Goal: Information Seeking & Learning: Check status

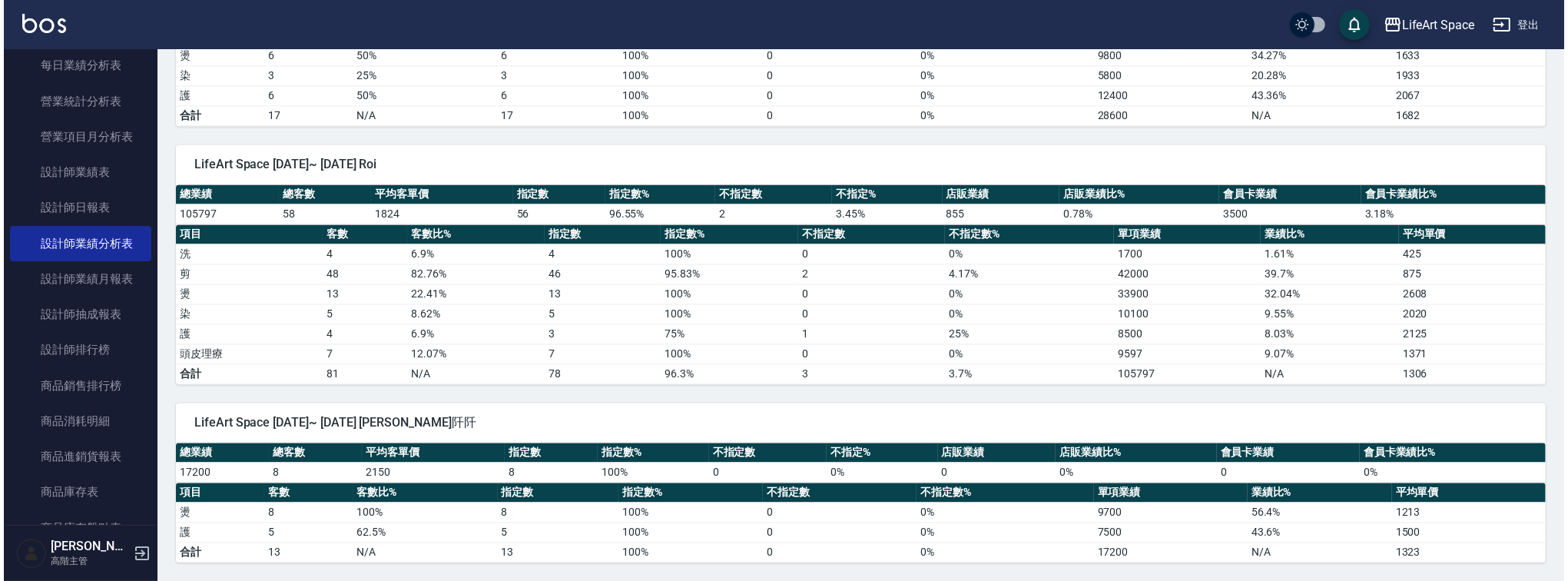
scroll to position [3490, 0]
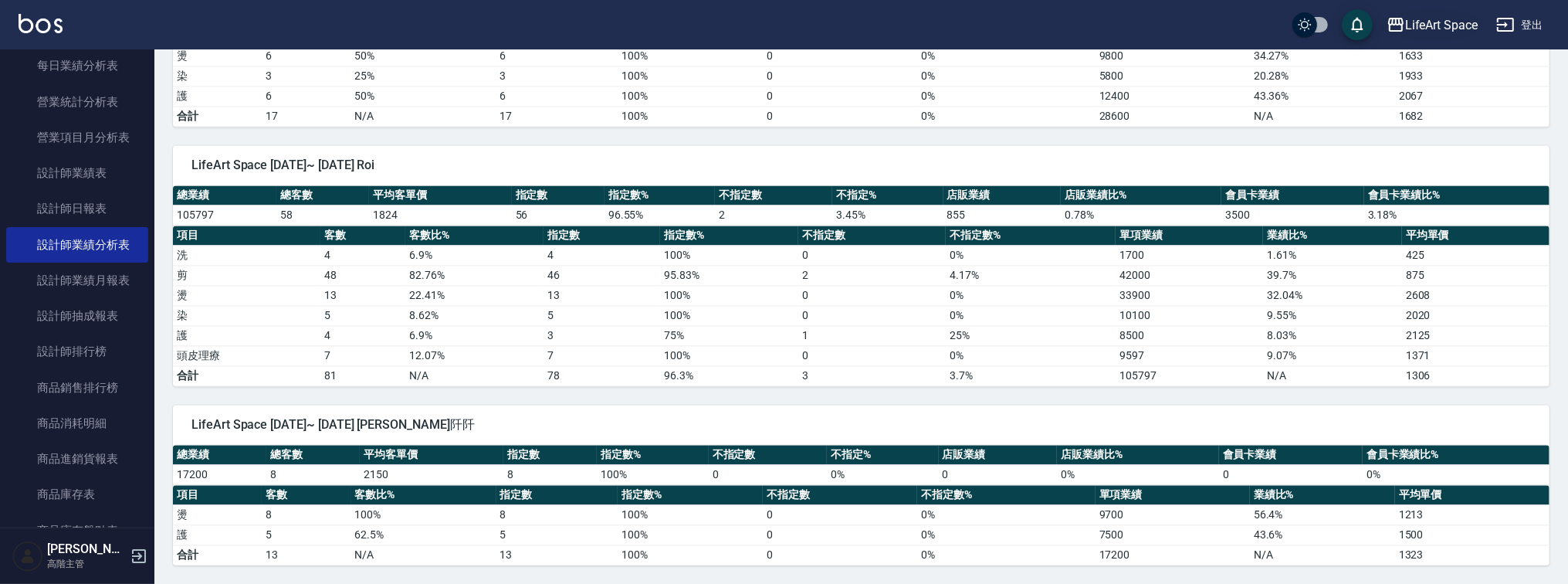
click at [1431, 28] on div "LifeArt Space" at bounding box center [1442, 24] width 72 height 19
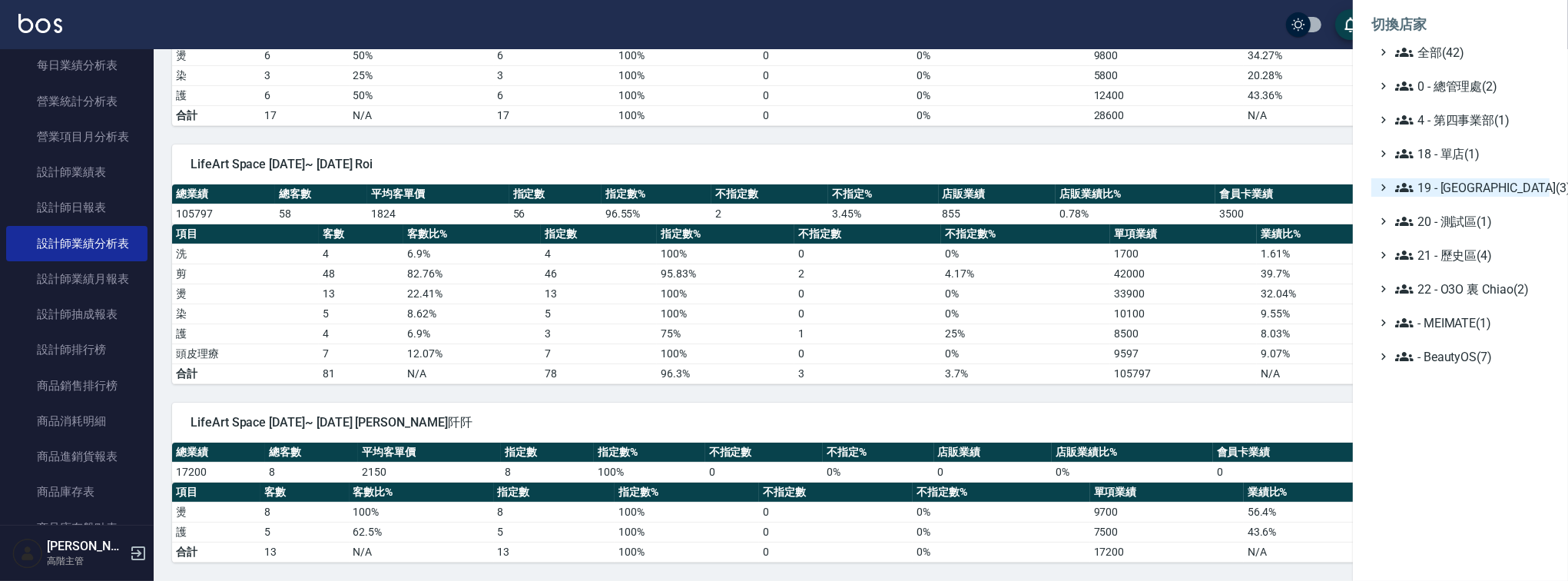
click at [1427, 188] on span "19 - [GEOGRAPHIC_DATA](3)" at bounding box center [1468, 188] width 148 height 18
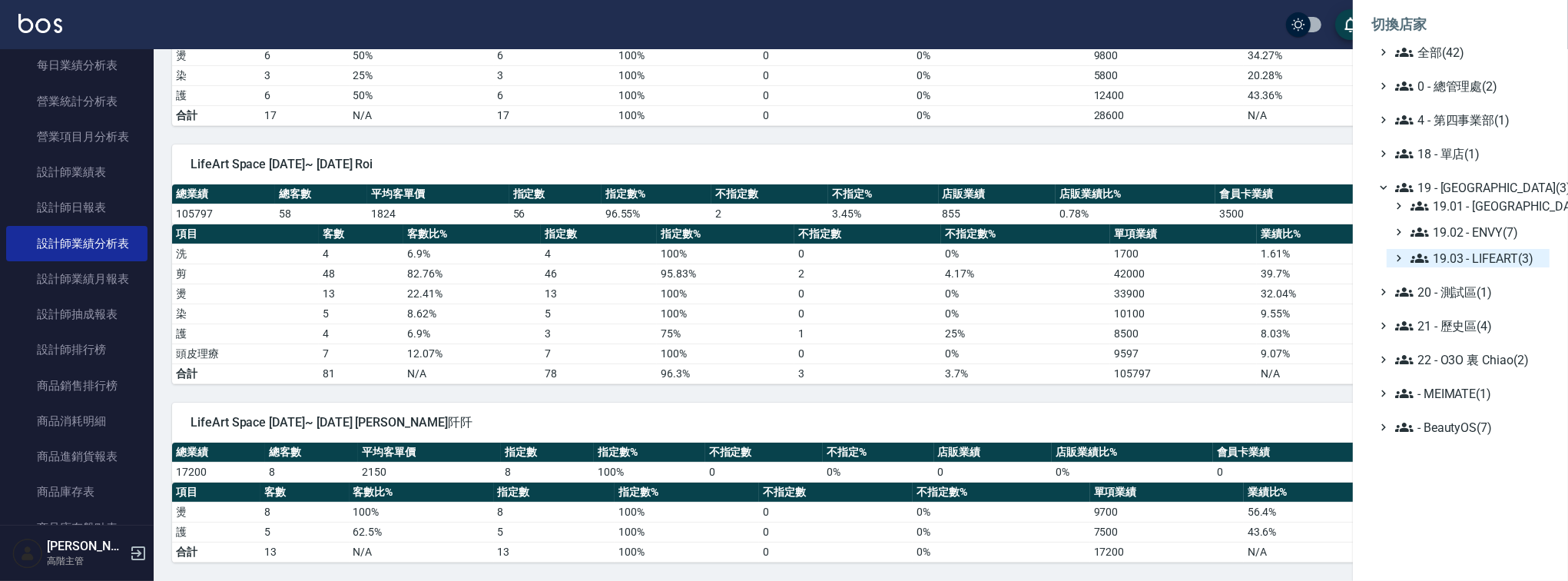
click at [1486, 262] on span "19.03 - LIFEART(3)" at bounding box center [1476, 258] width 133 height 18
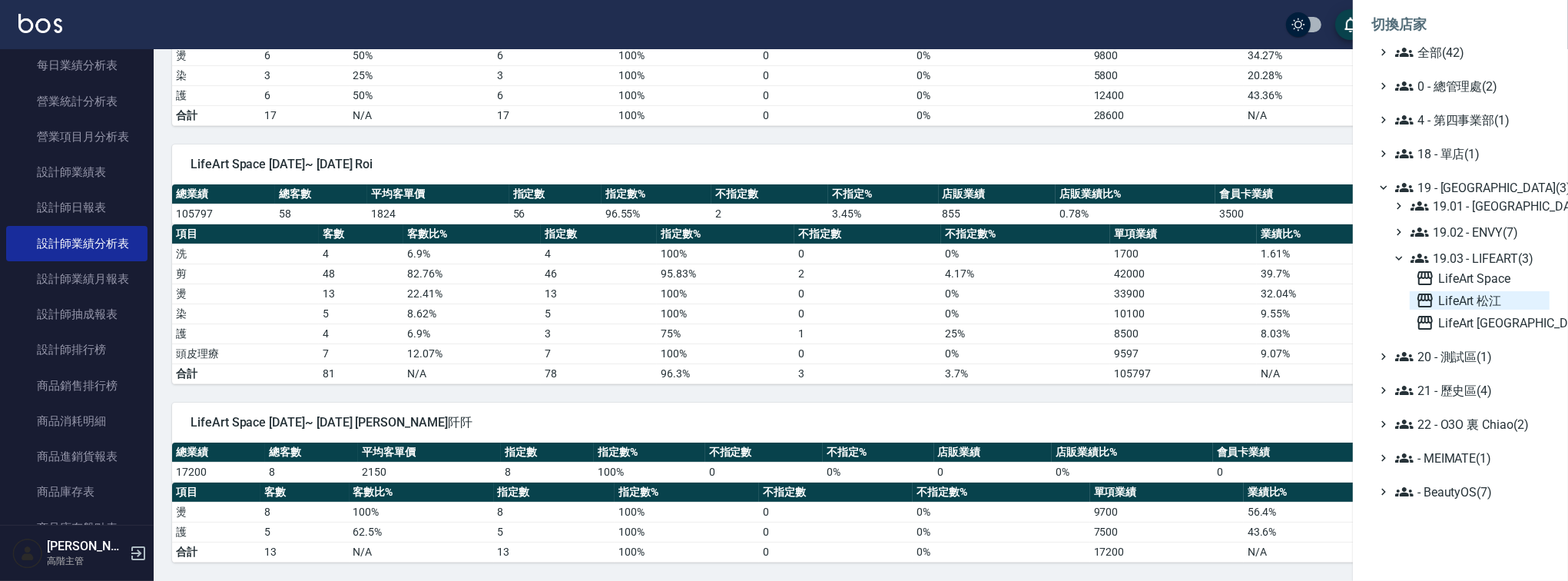
click at [1457, 300] on span "LifeArt 松江" at bounding box center [1479, 301] width 127 height 18
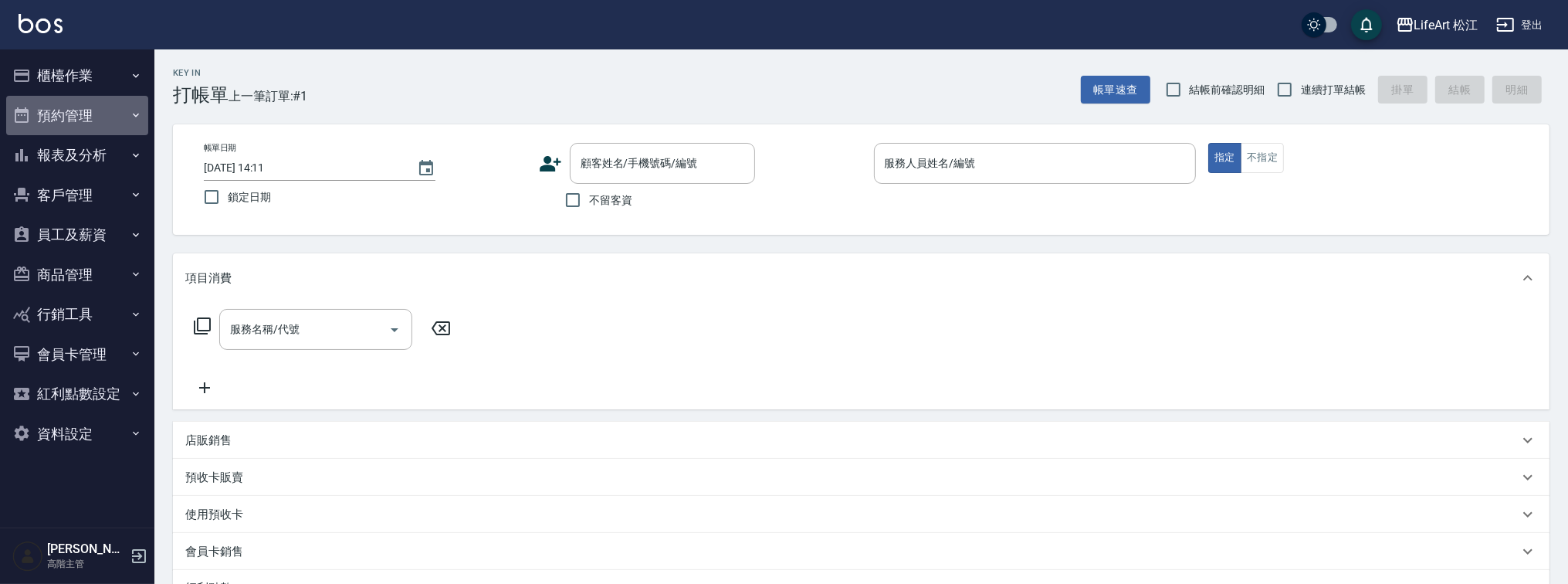
drag, startPoint x: 111, startPoint y: 126, endPoint x: 123, endPoint y: 146, distance: 23.3
click at [114, 130] on button "預約管理" at bounding box center [77, 116] width 142 height 40
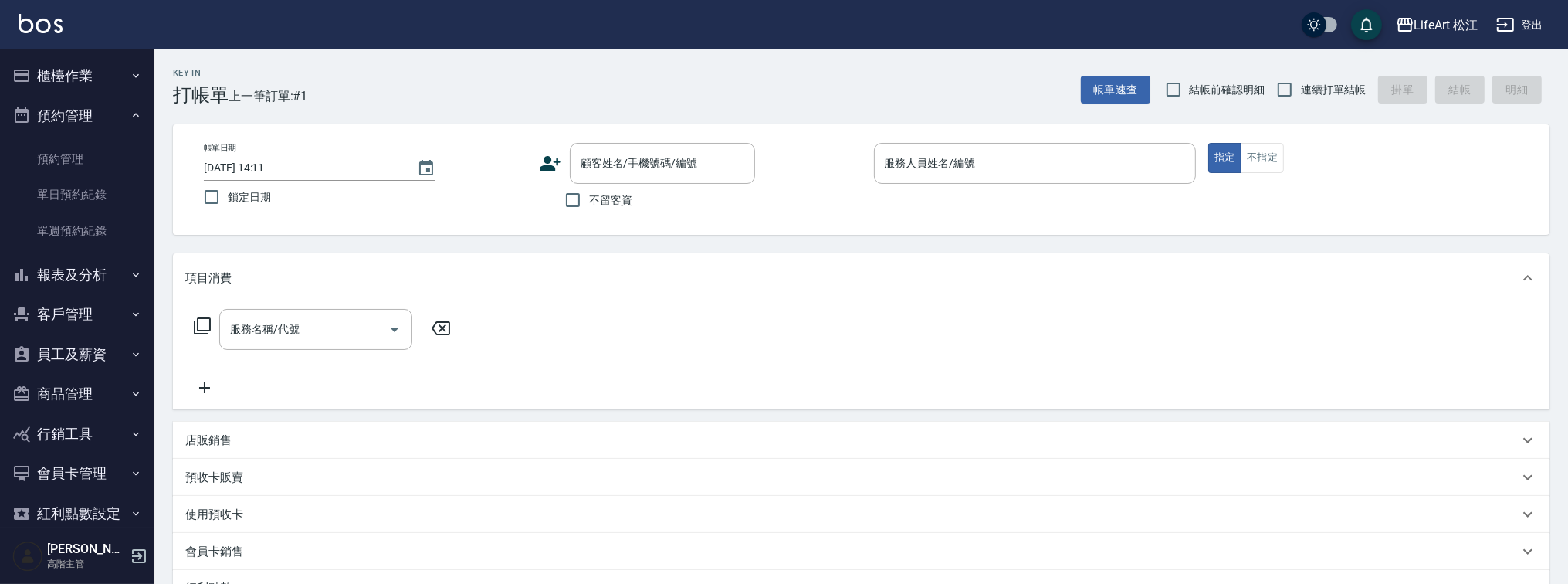
click at [130, 119] on icon "button" at bounding box center [135, 114] width 13 height 13
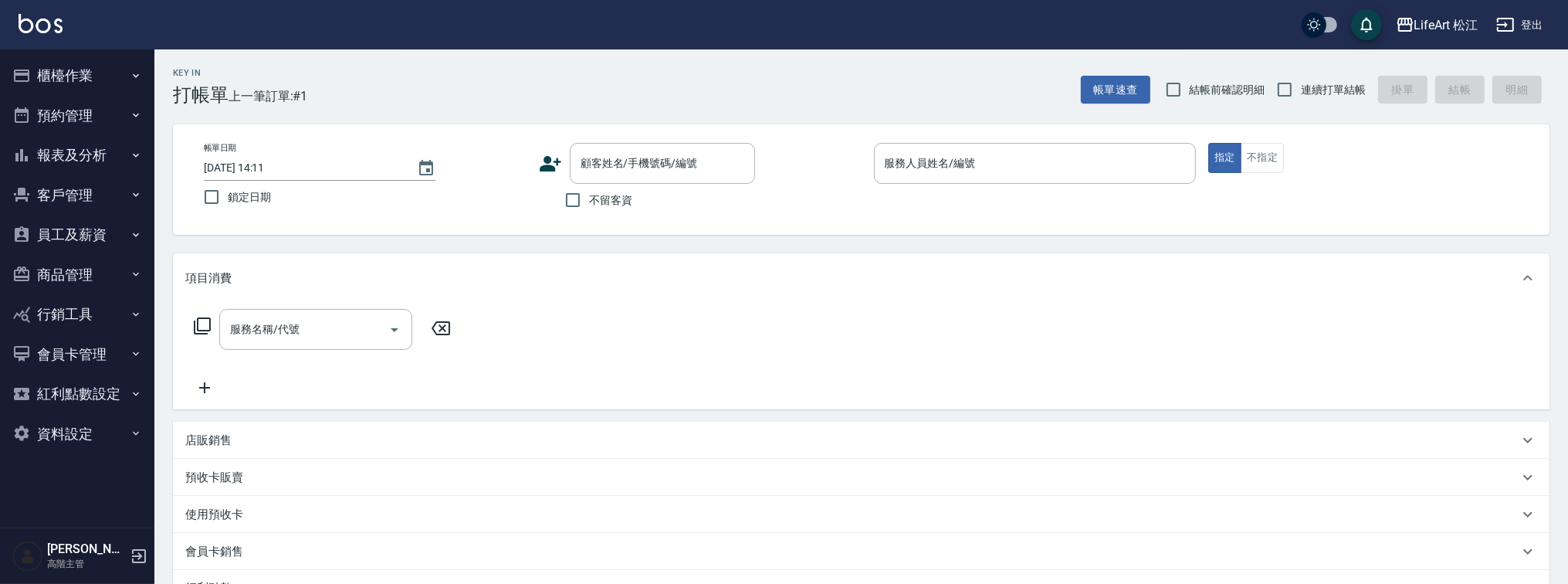
click at [110, 164] on button "報表及分析" at bounding box center [77, 156] width 142 height 40
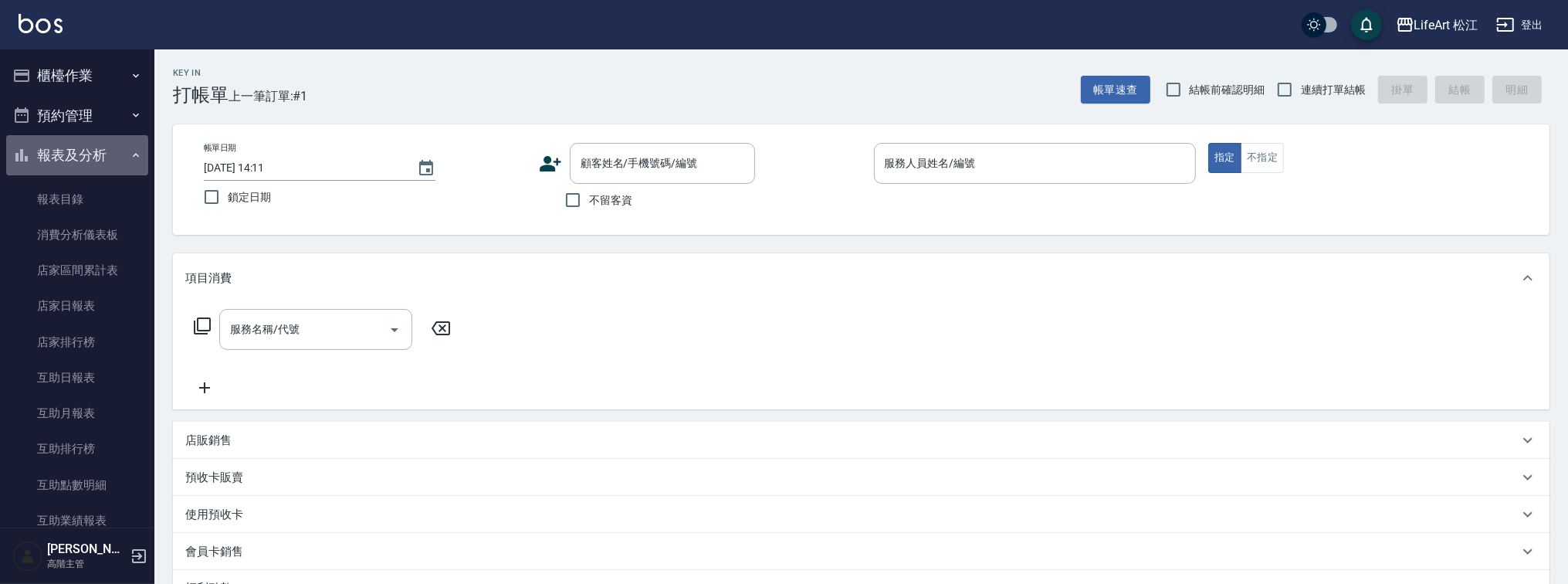
click at [110, 164] on button "報表及分析" at bounding box center [77, 156] width 142 height 40
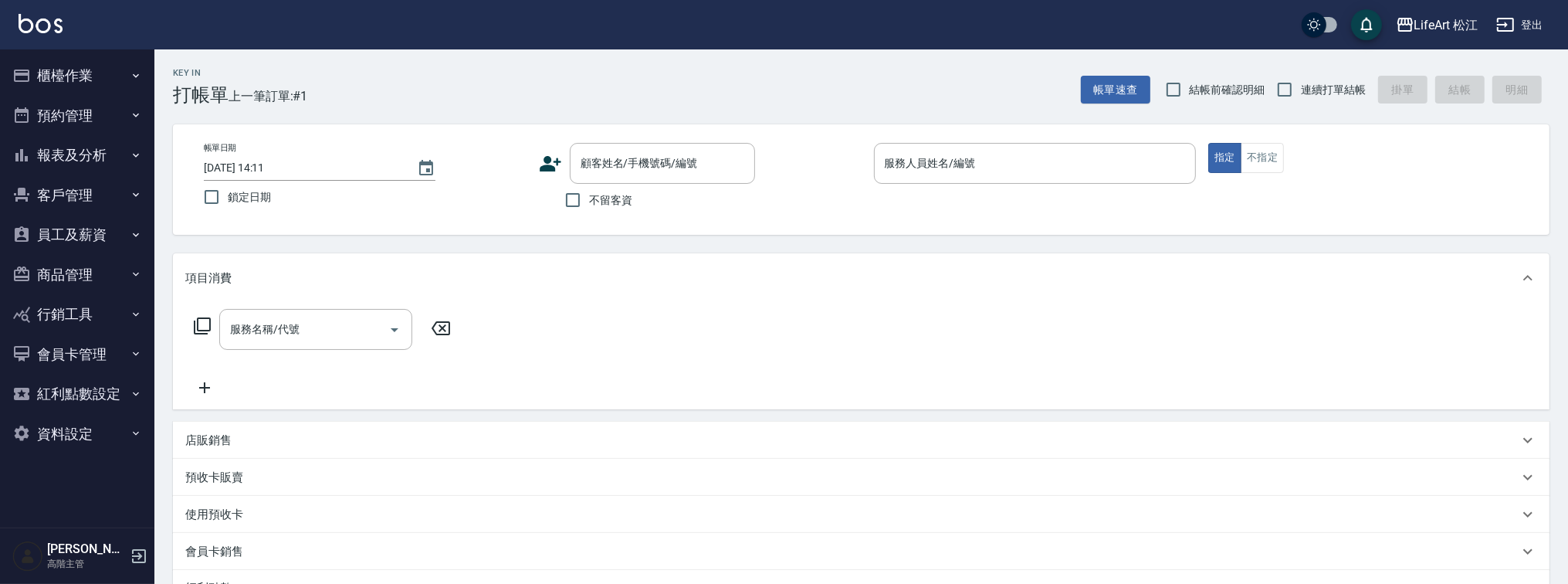
click at [119, 194] on button "客戶管理" at bounding box center [77, 195] width 142 height 40
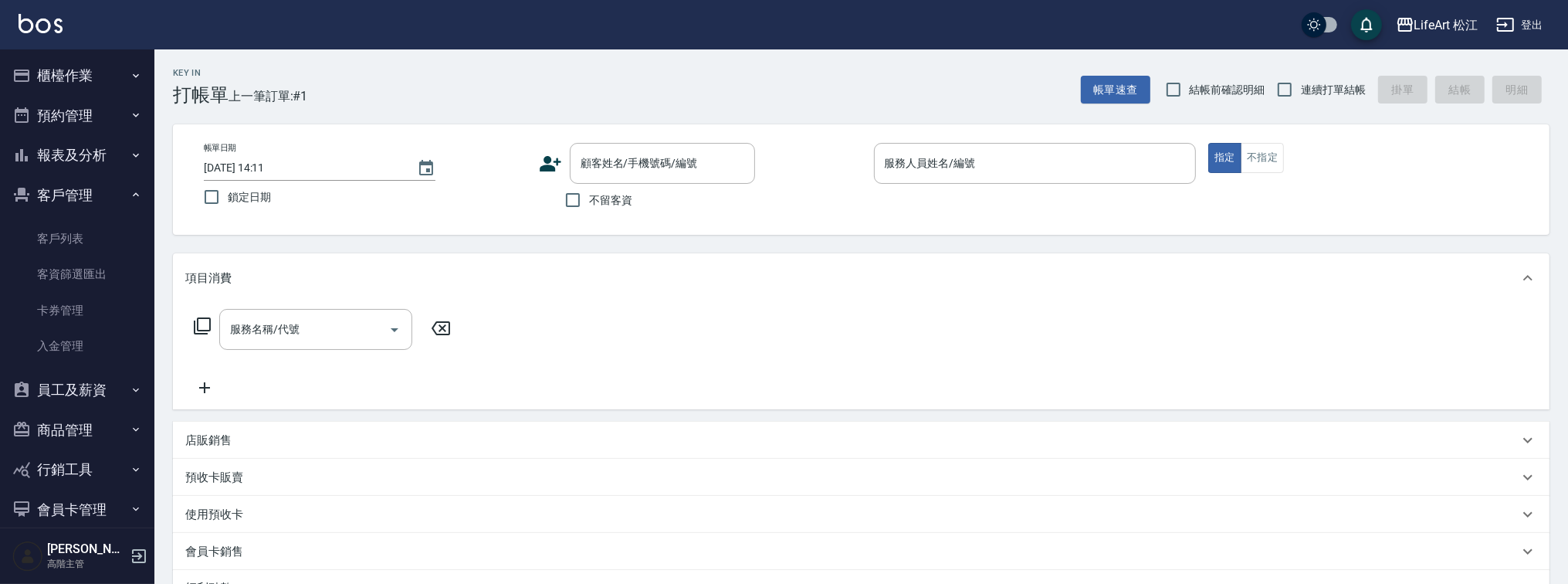
click at [119, 191] on button "客戶管理" at bounding box center [77, 195] width 142 height 40
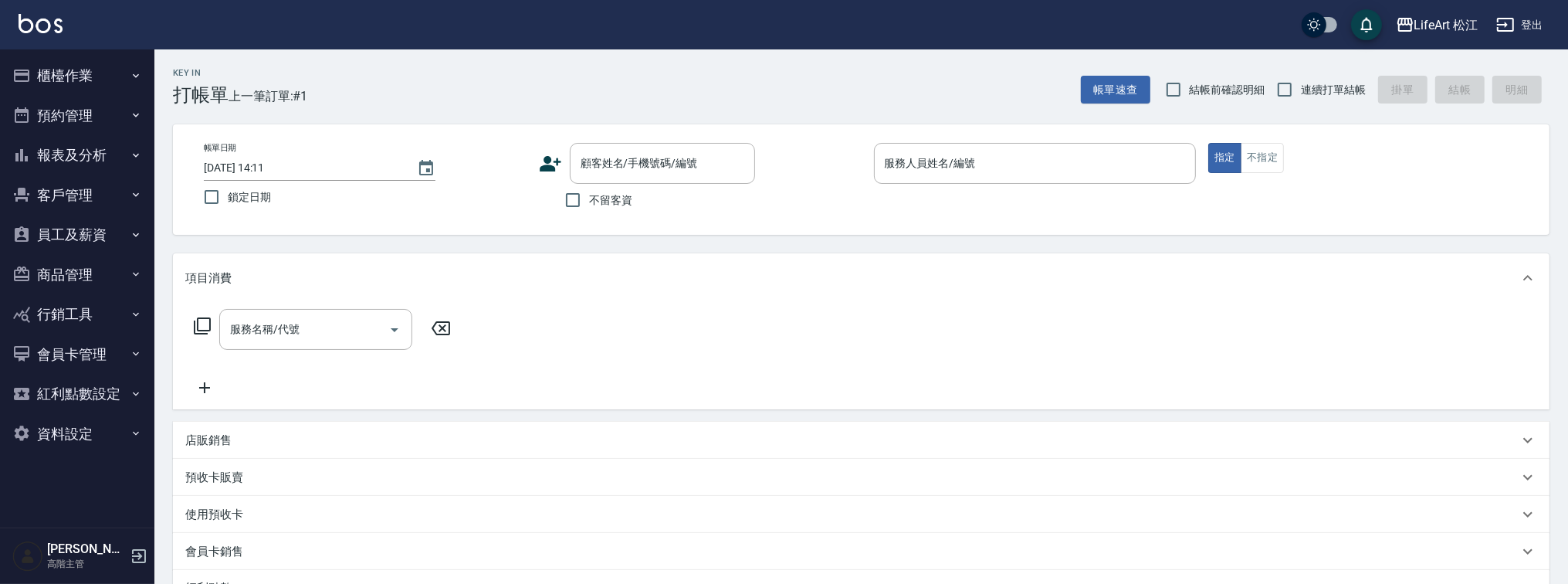
click at [114, 236] on button "員工及薪資" at bounding box center [77, 235] width 142 height 40
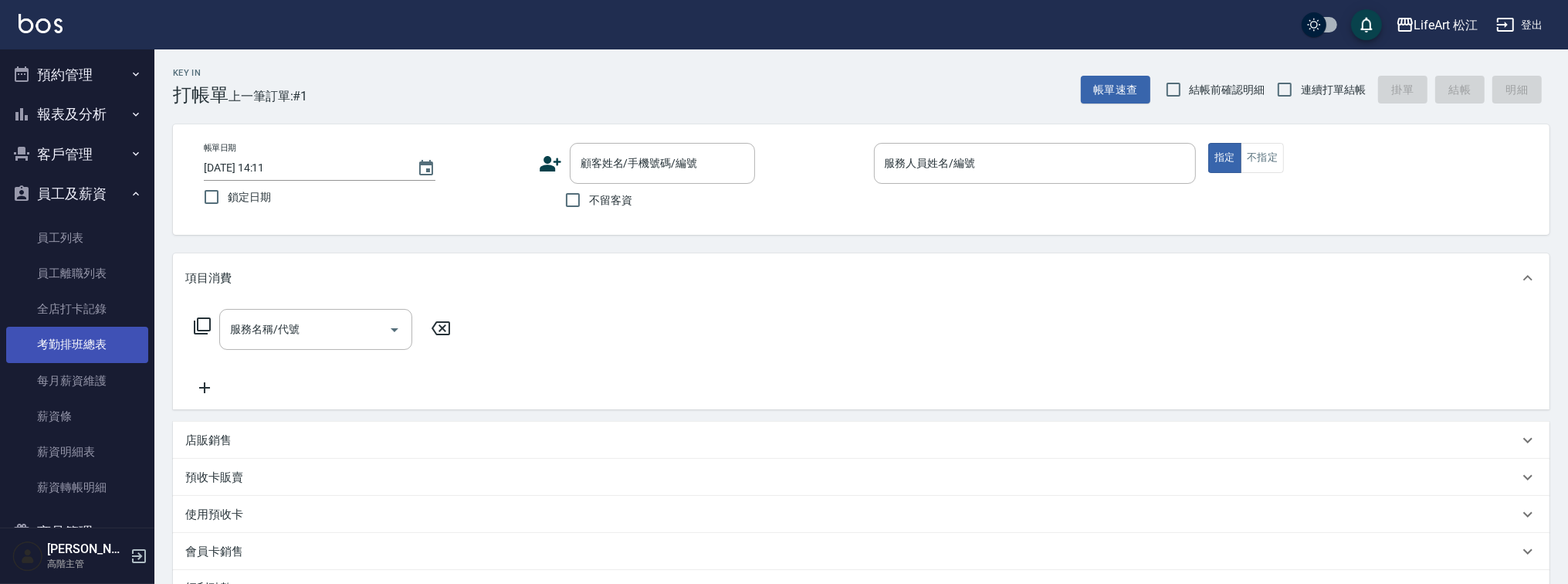
scroll to position [37, 0]
click at [103, 191] on button "員工及薪資" at bounding box center [77, 198] width 142 height 40
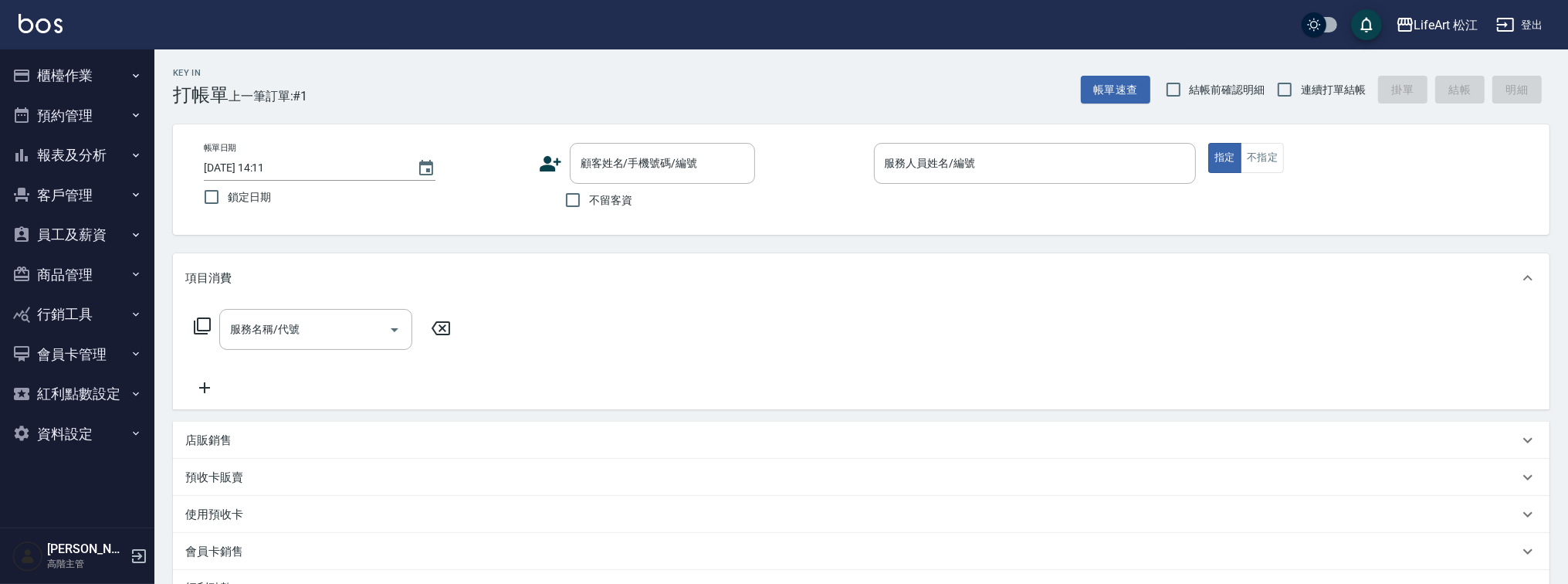
scroll to position [0, 0]
click at [115, 151] on button "報表及分析" at bounding box center [77, 156] width 142 height 40
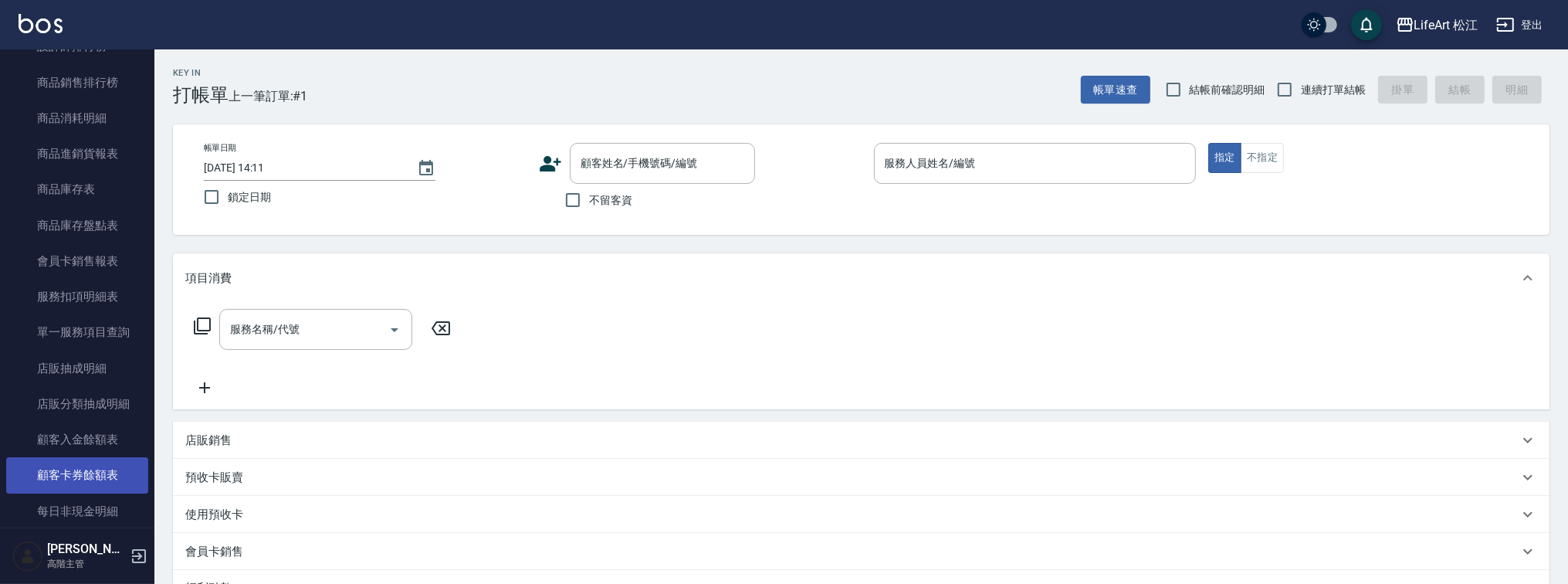
scroll to position [583, 0]
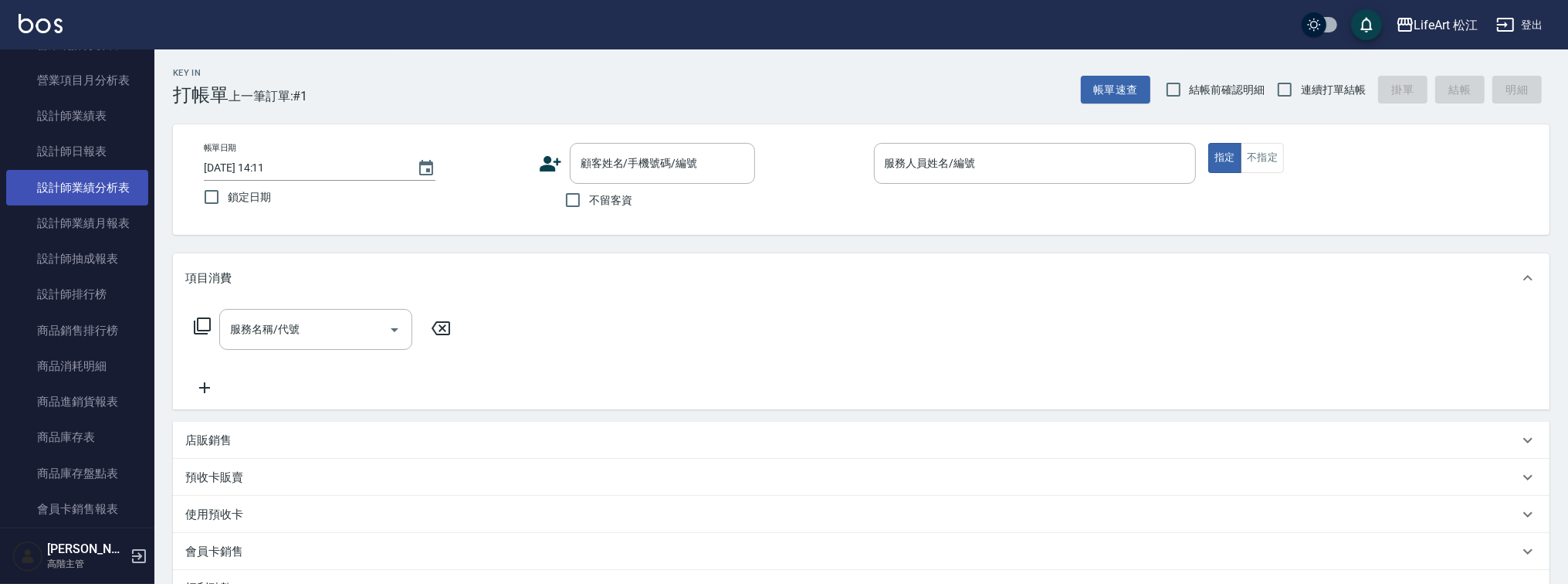
click at [125, 190] on link "設計師業績分析表" at bounding box center [77, 188] width 142 height 35
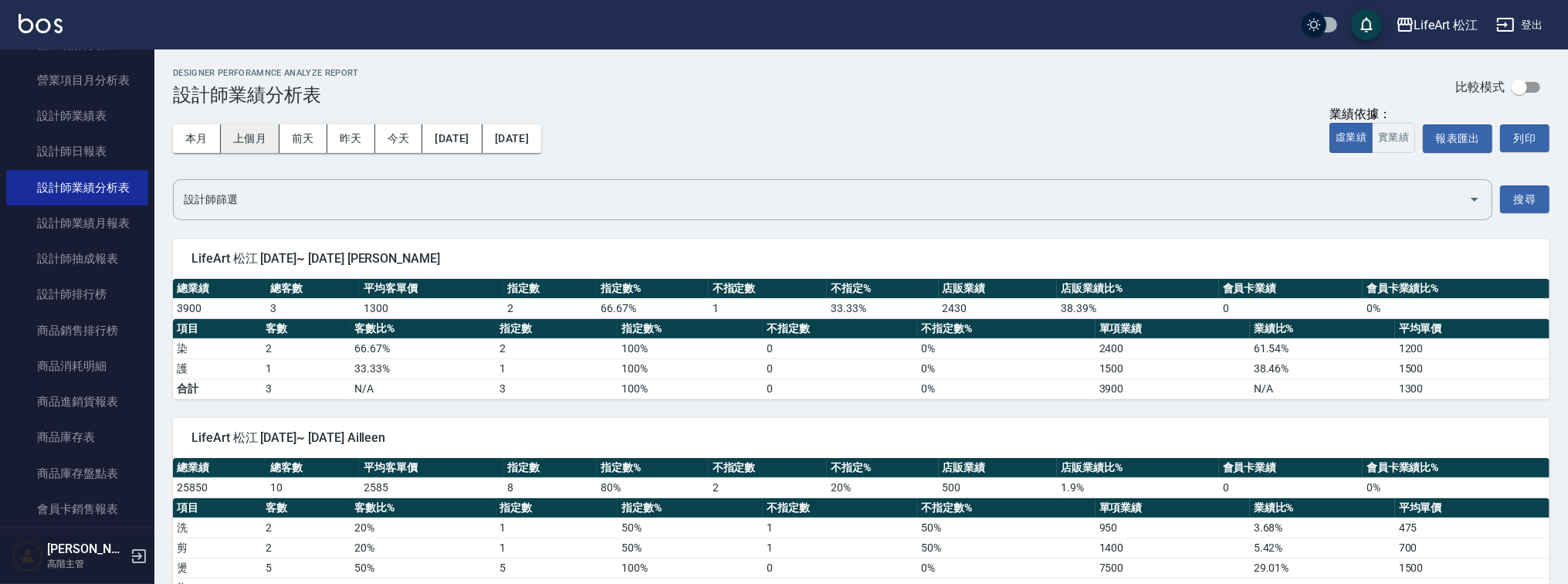
click at [248, 133] on button "上個月" at bounding box center [251, 139] width 59 height 29
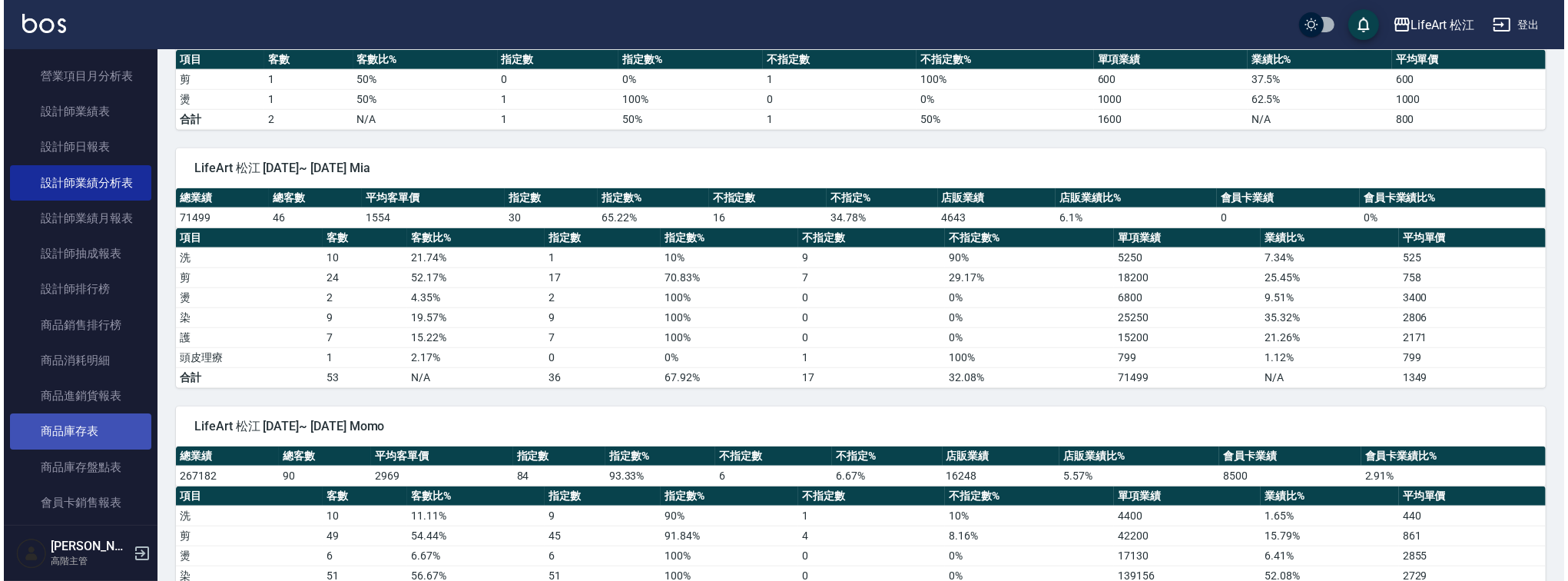
scroll to position [1128, 0]
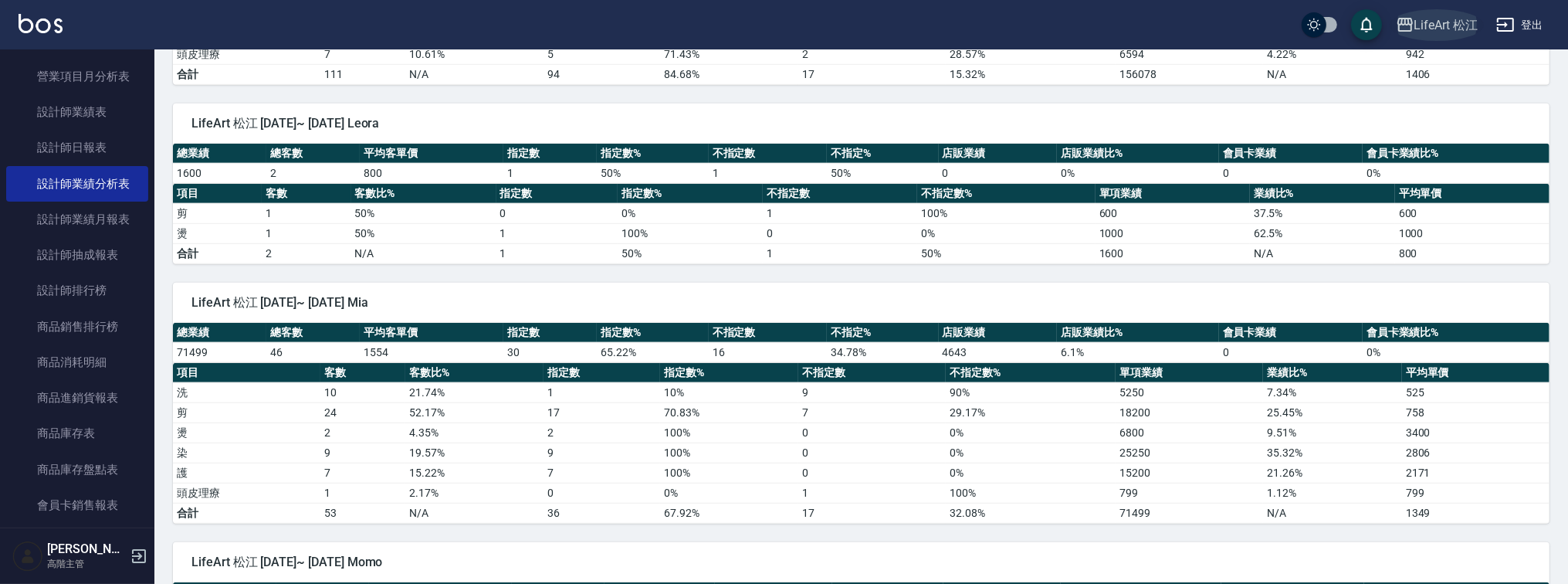
click at [1428, 29] on div "LifeArt 松江" at bounding box center [1447, 24] width 64 height 19
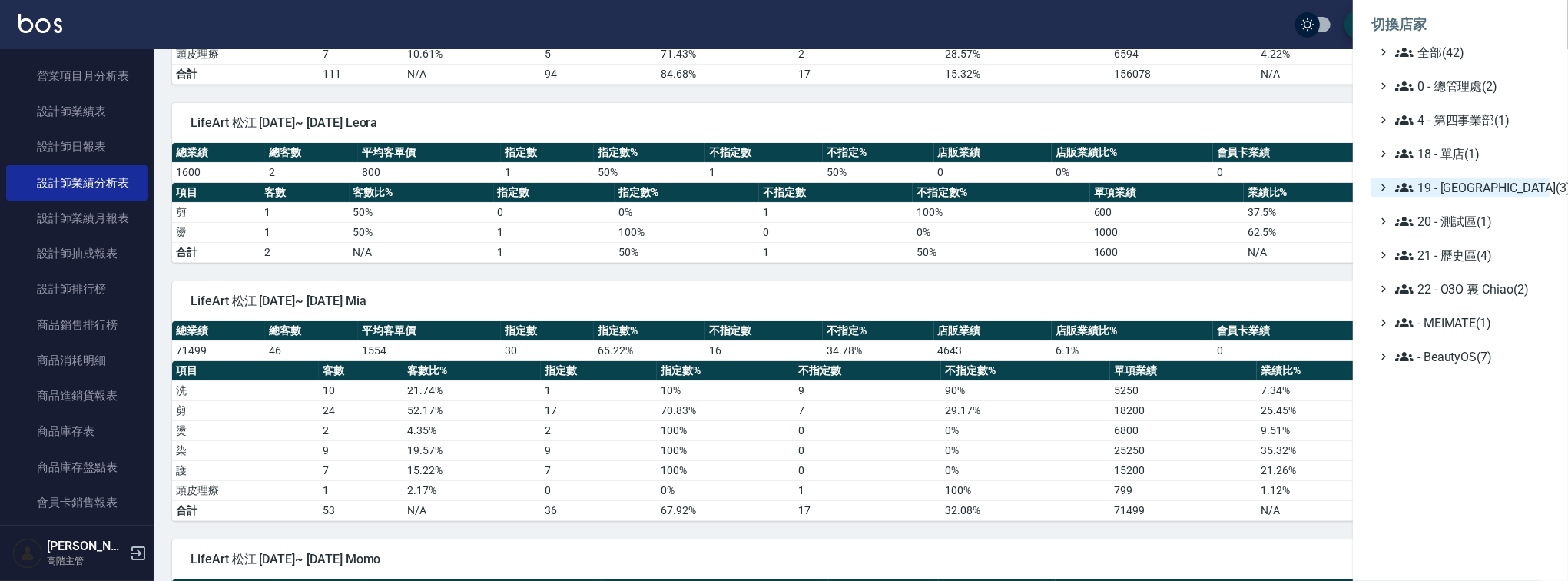
click at [1483, 193] on span "19 - [GEOGRAPHIC_DATA](3)" at bounding box center [1468, 188] width 148 height 18
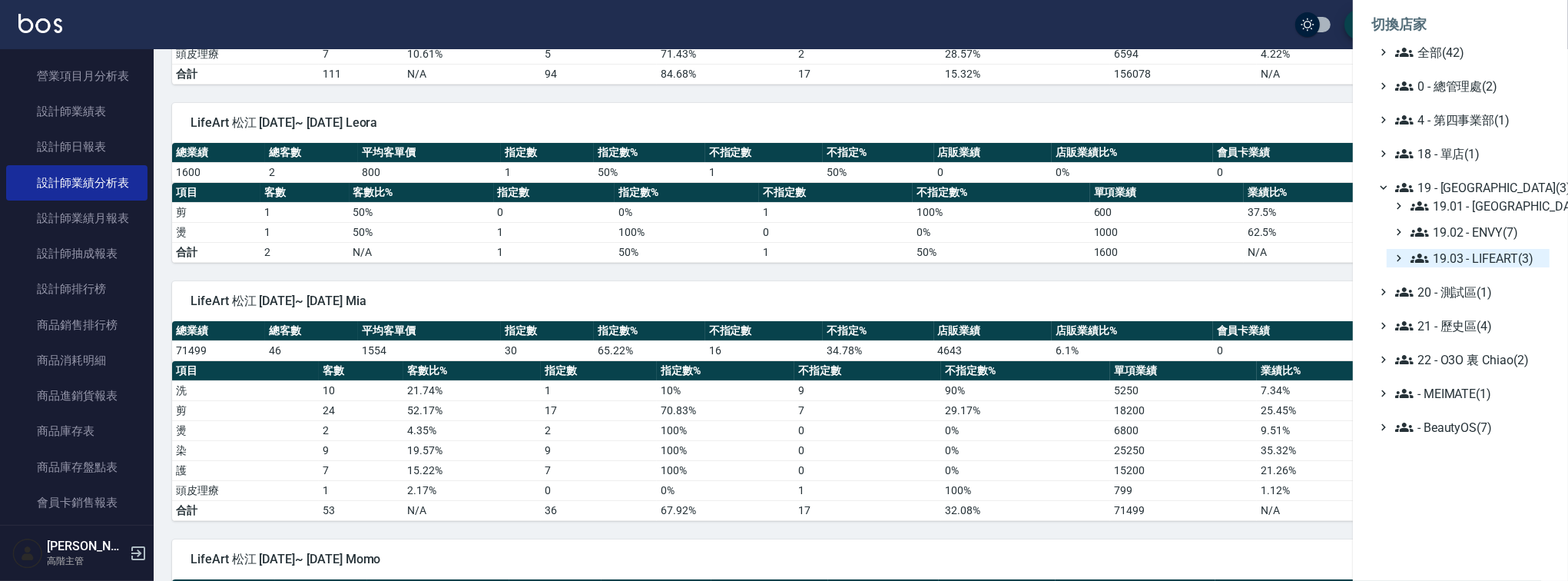
click at [1475, 258] on span "19.03 - LIFEART(3)" at bounding box center [1476, 258] width 133 height 18
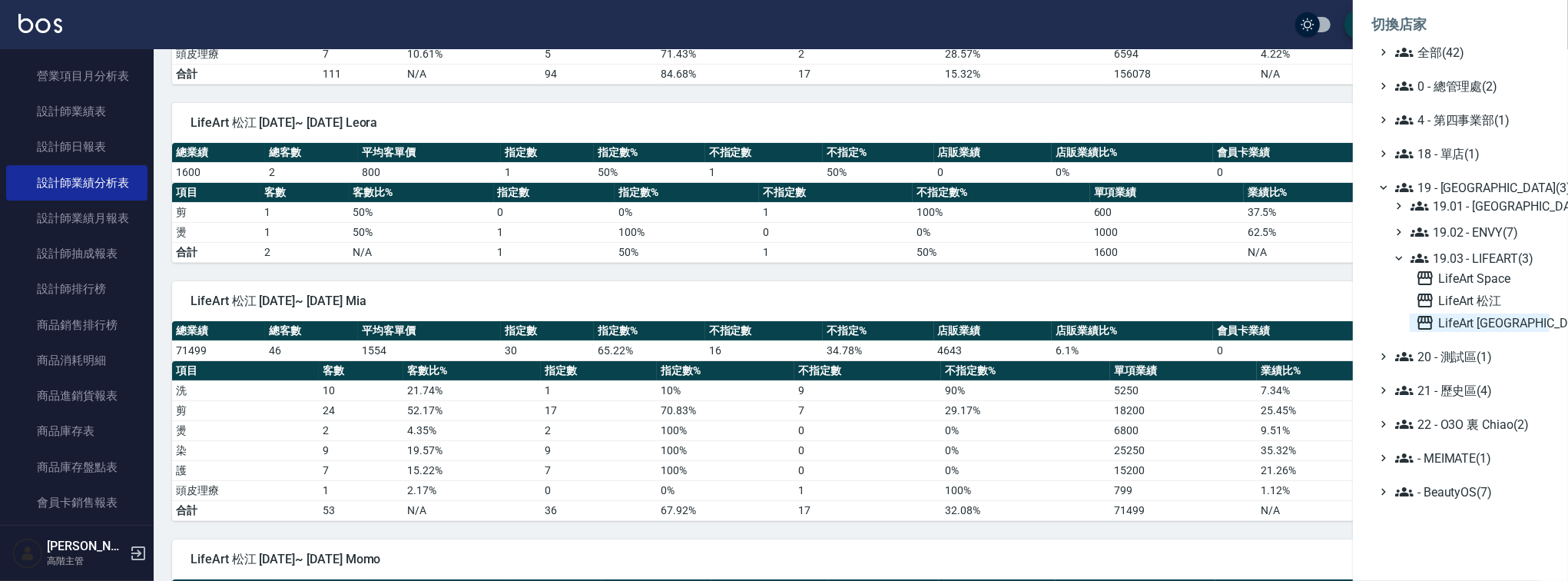
click at [1462, 314] on span "LifeArt [GEOGRAPHIC_DATA]" at bounding box center [1479, 323] width 127 height 18
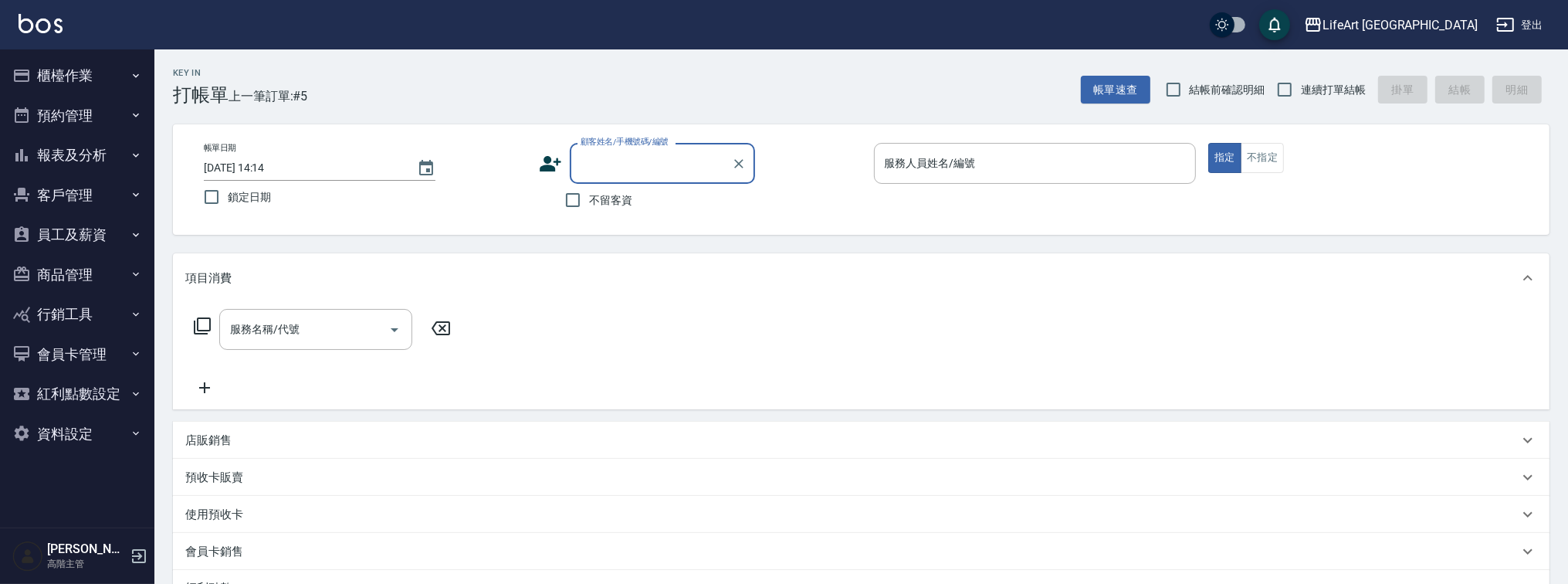
click at [84, 191] on button "客戶管理" at bounding box center [77, 195] width 142 height 40
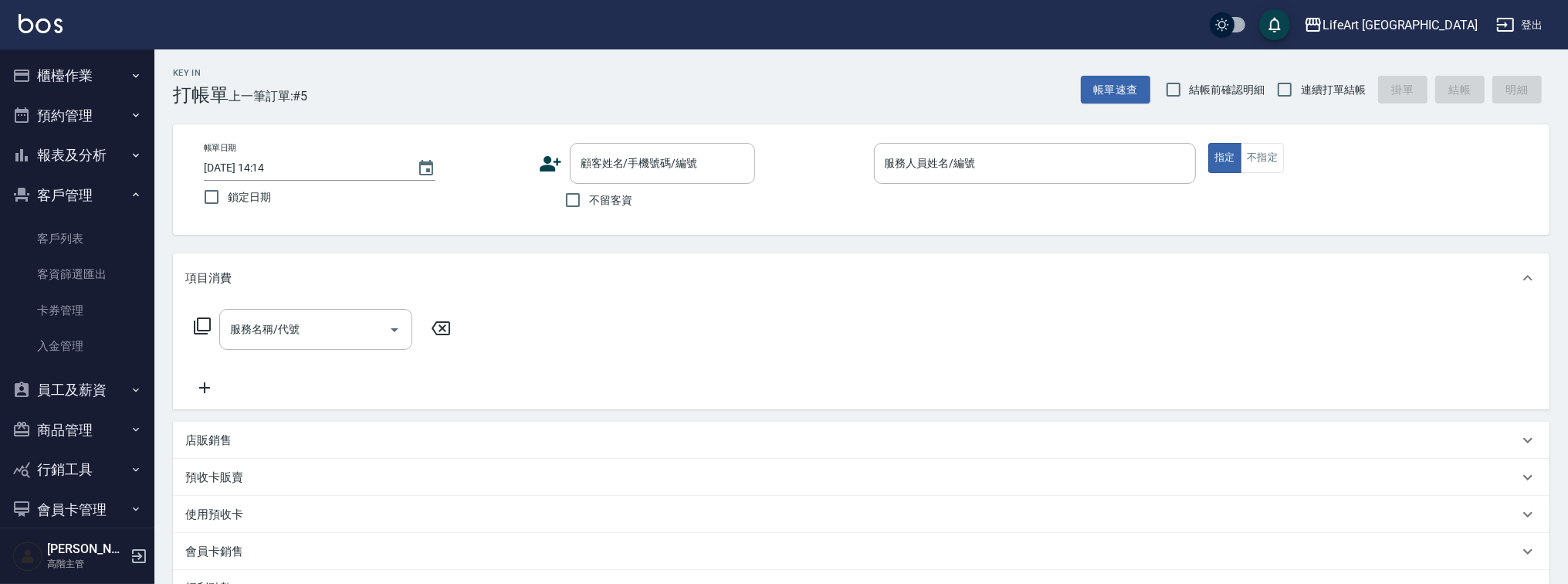
click at [103, 152] on button "報表及分析" at bounding box center [77, 156] width 142 height 40
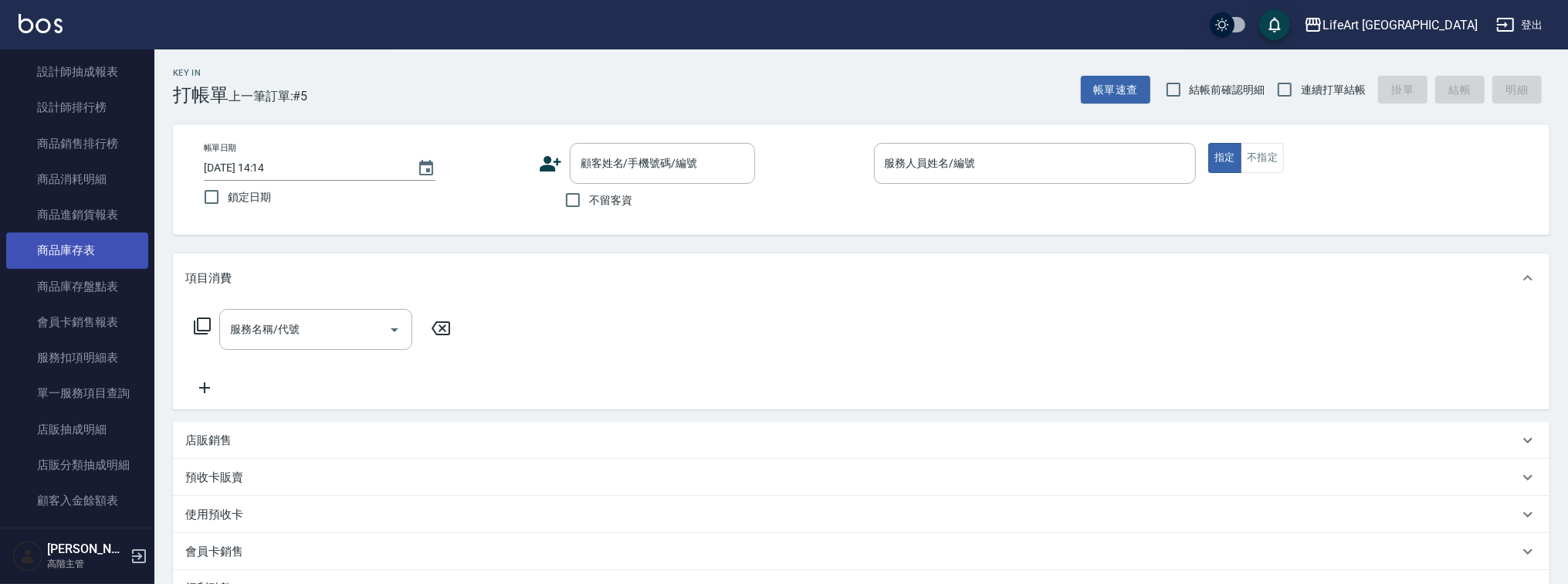
scroll to position [616, 0]
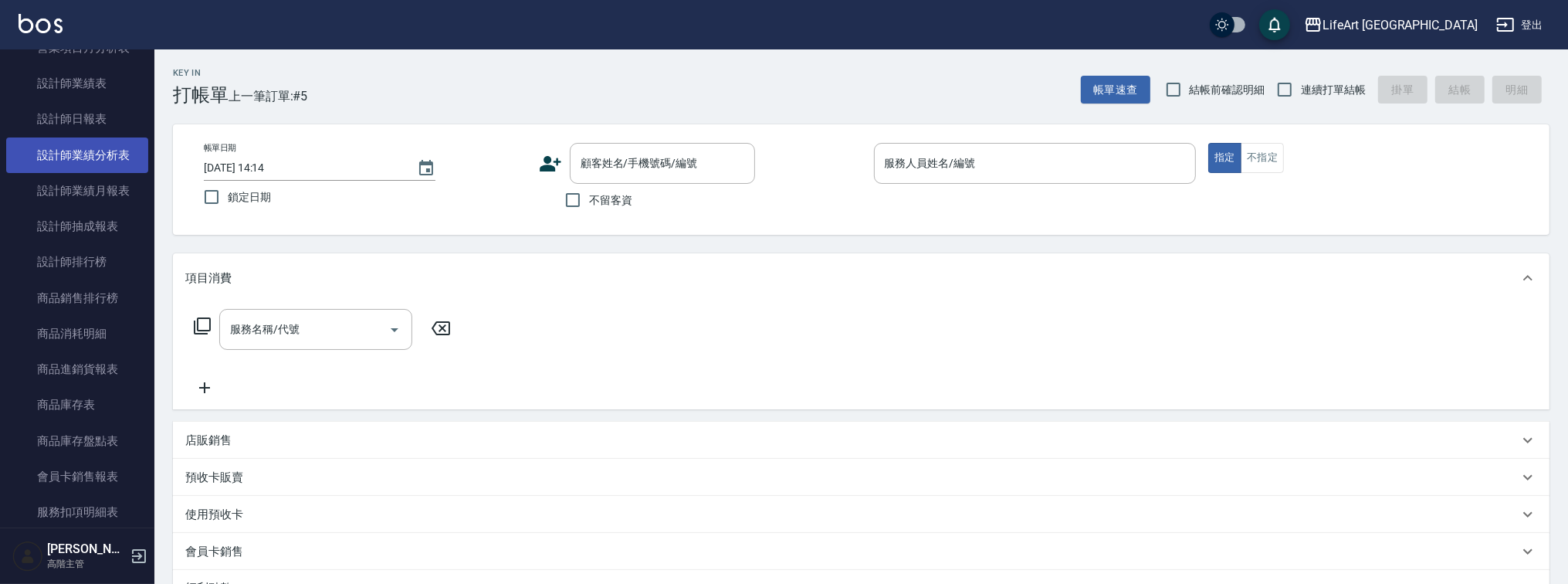
click at [117, 162] on link "設計師業績分析表" at bounding box center [77, 155] width 142 height 35
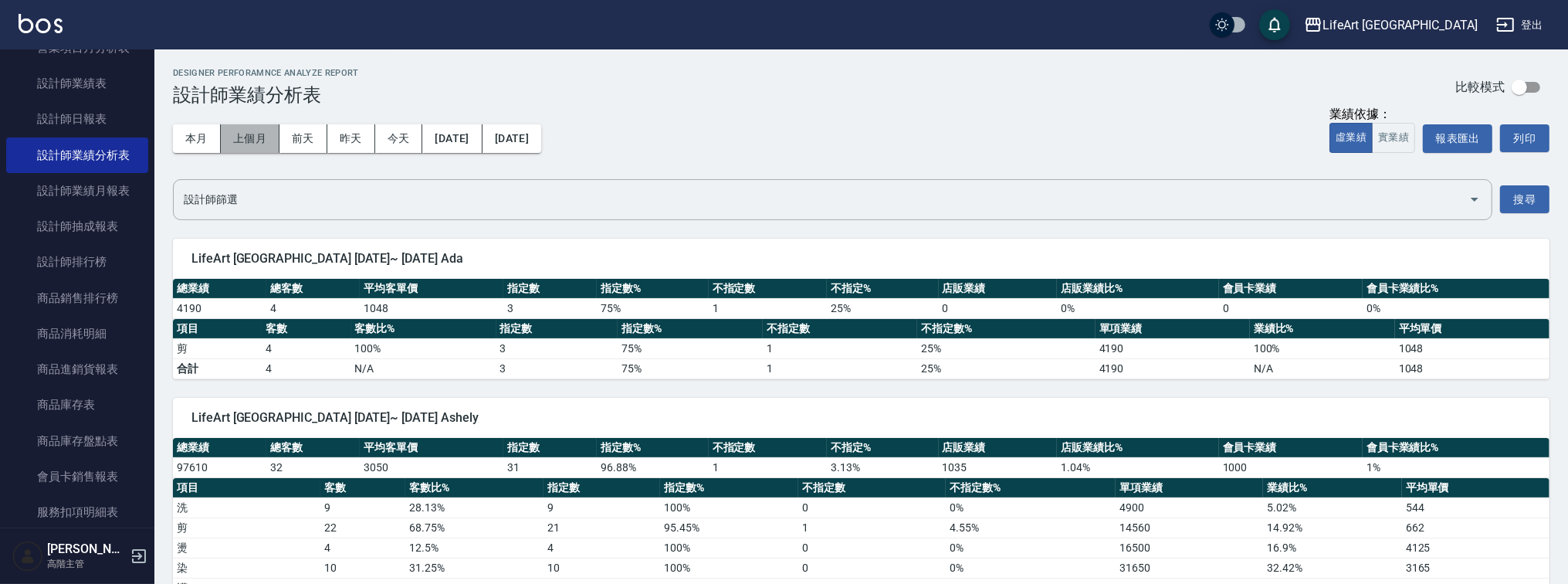
click at [264, 146] on button "上個月" at bounding box center [251, 139] width 59 height 29
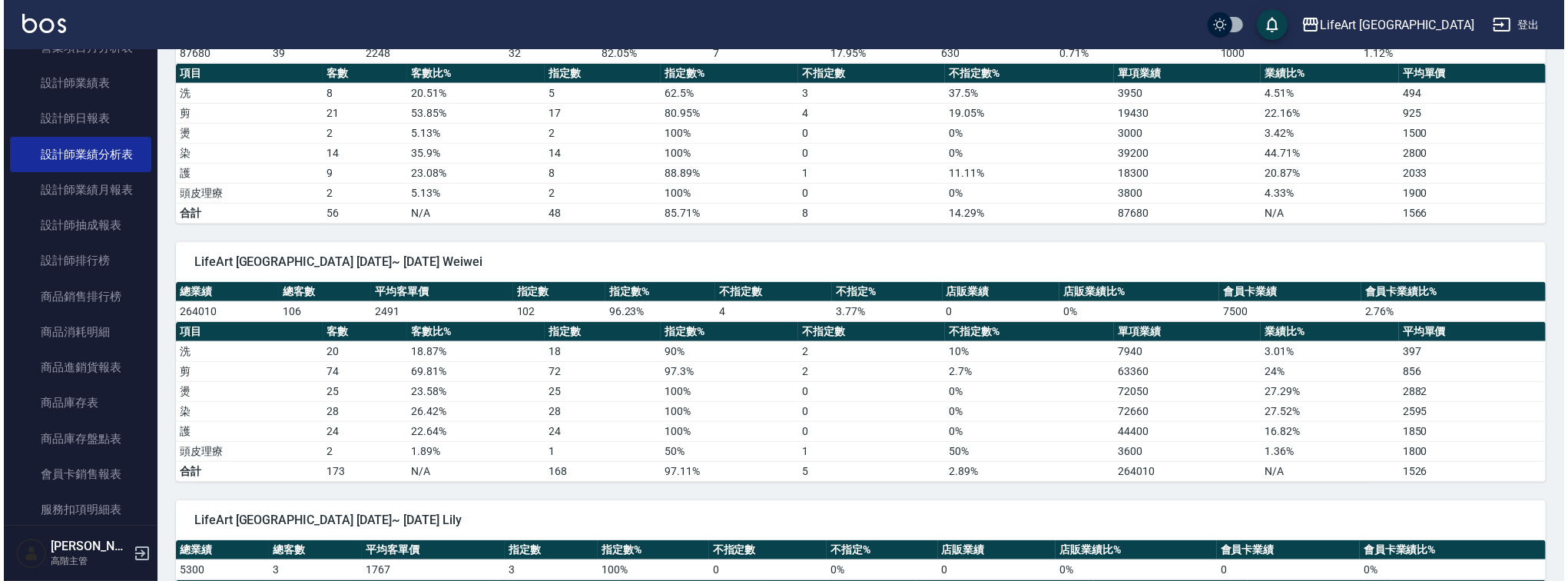
scroll to position [1415, 0]
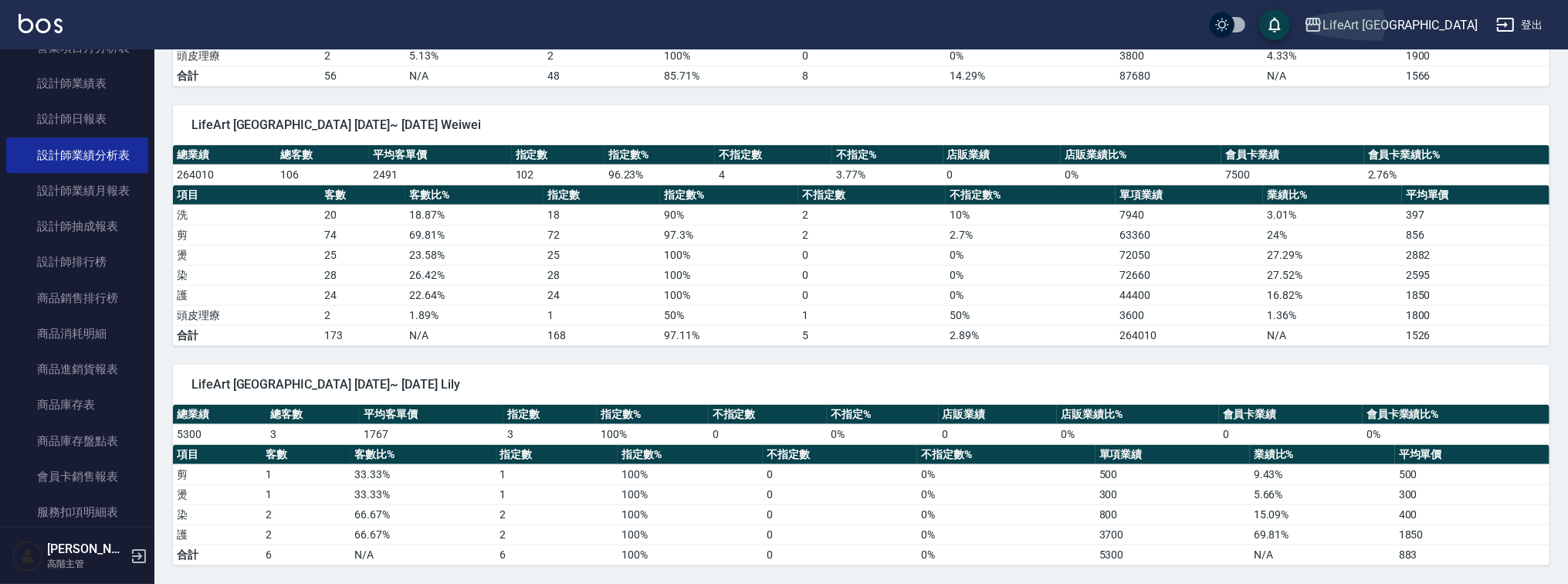
click at [1441, 25] on div "LifeArt [GEOGRAPHIC_DATA]" at bounding box center [1400, 24] width 156 height 19
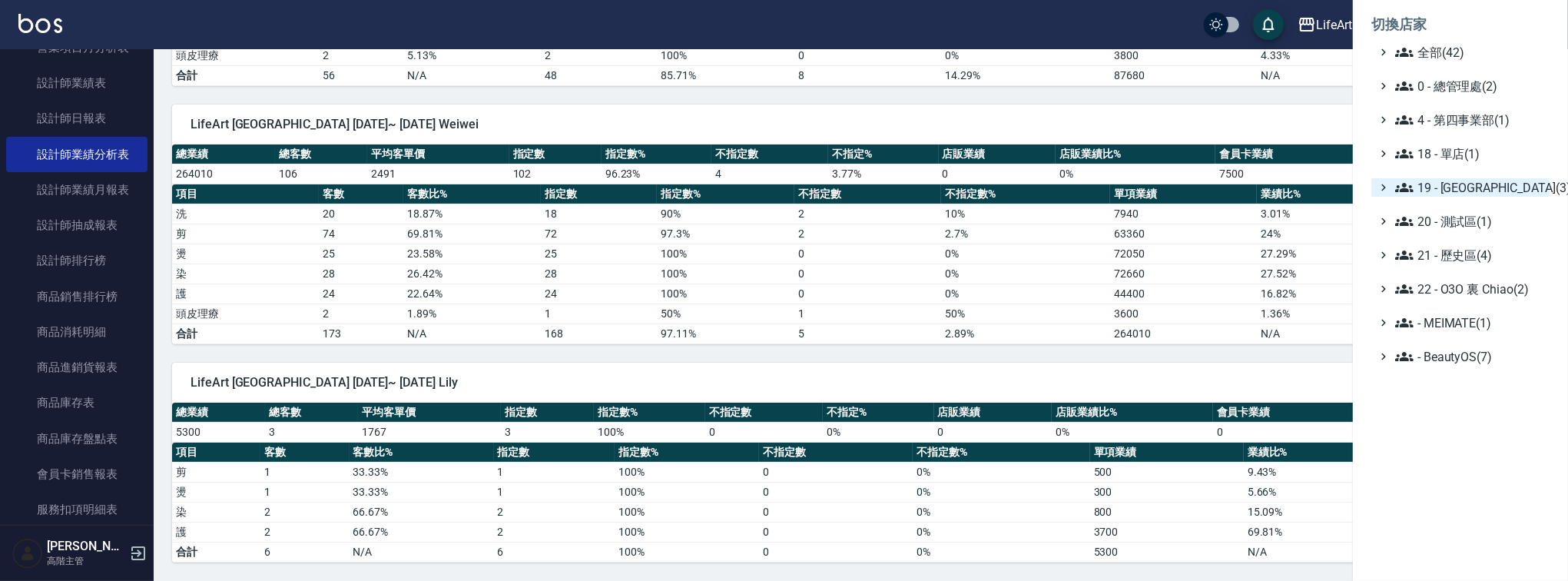
click at [1429, 192] on span "19 - 新城區(3)" at bounding box center [1468, 188] width 148 height 18
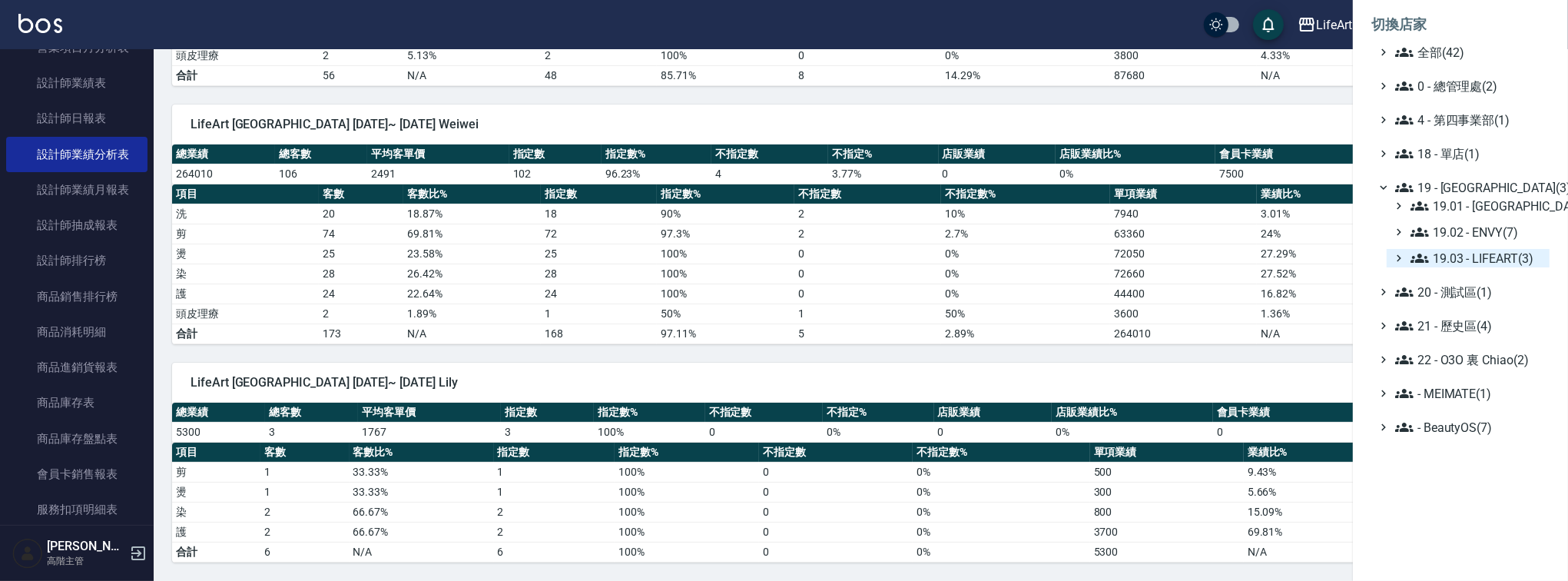
click at [1458, 257] on span "19.03 - LIFEART(3)" at bounding box center [1476, 258] width 133 height 18
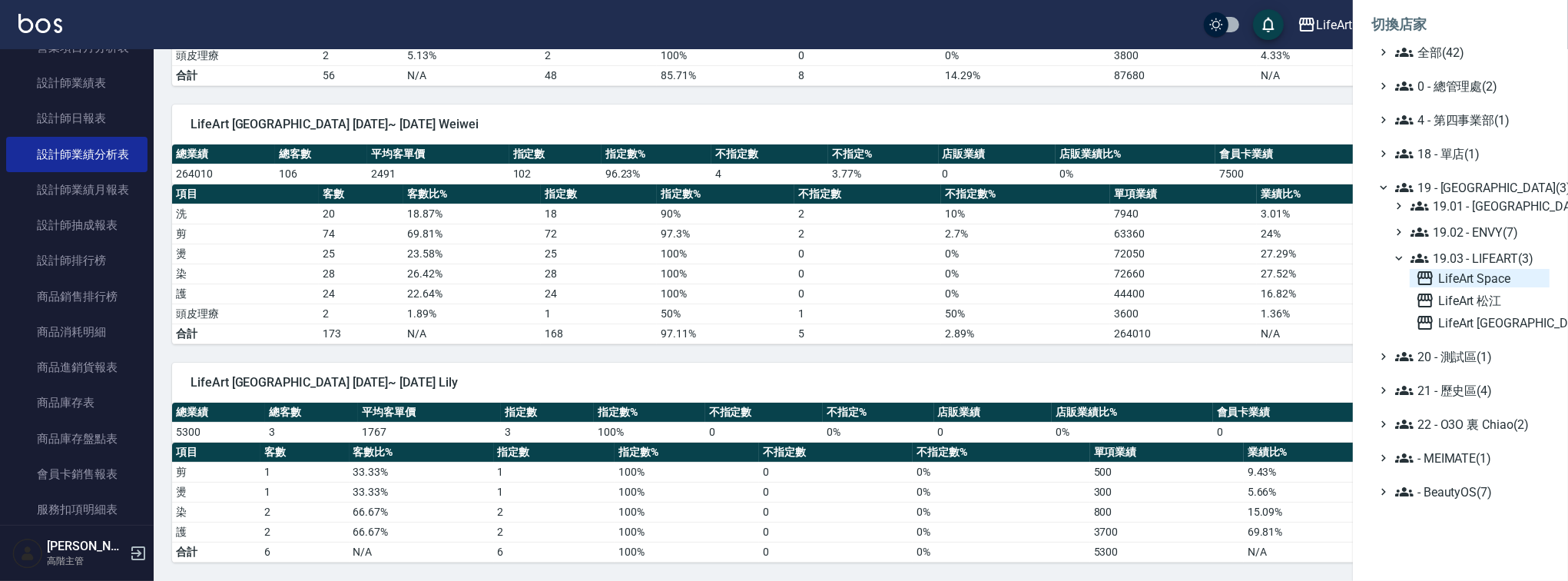
click at [1461, 276] on span "LifeArt Space" at bounding box center [1479, 278] width 127 height 18
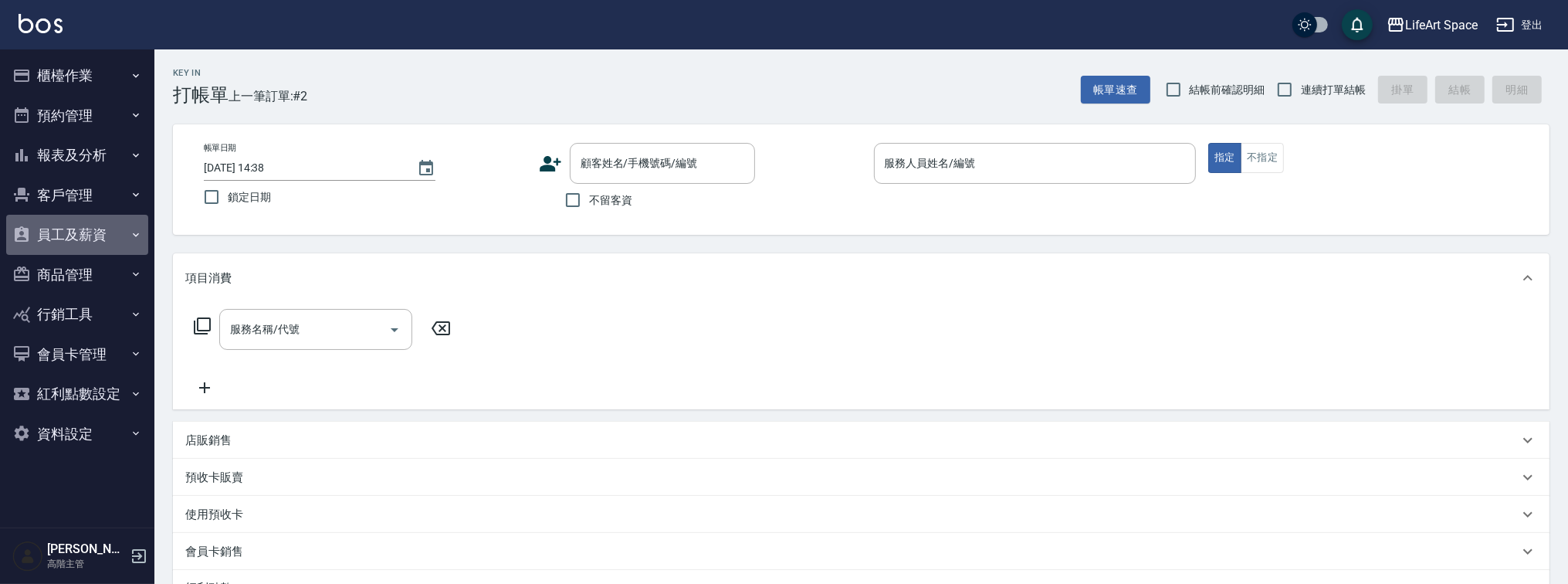
click at [119, 234] on button "員工及薪資" at bounding box center [77, 235] width 142 height 40
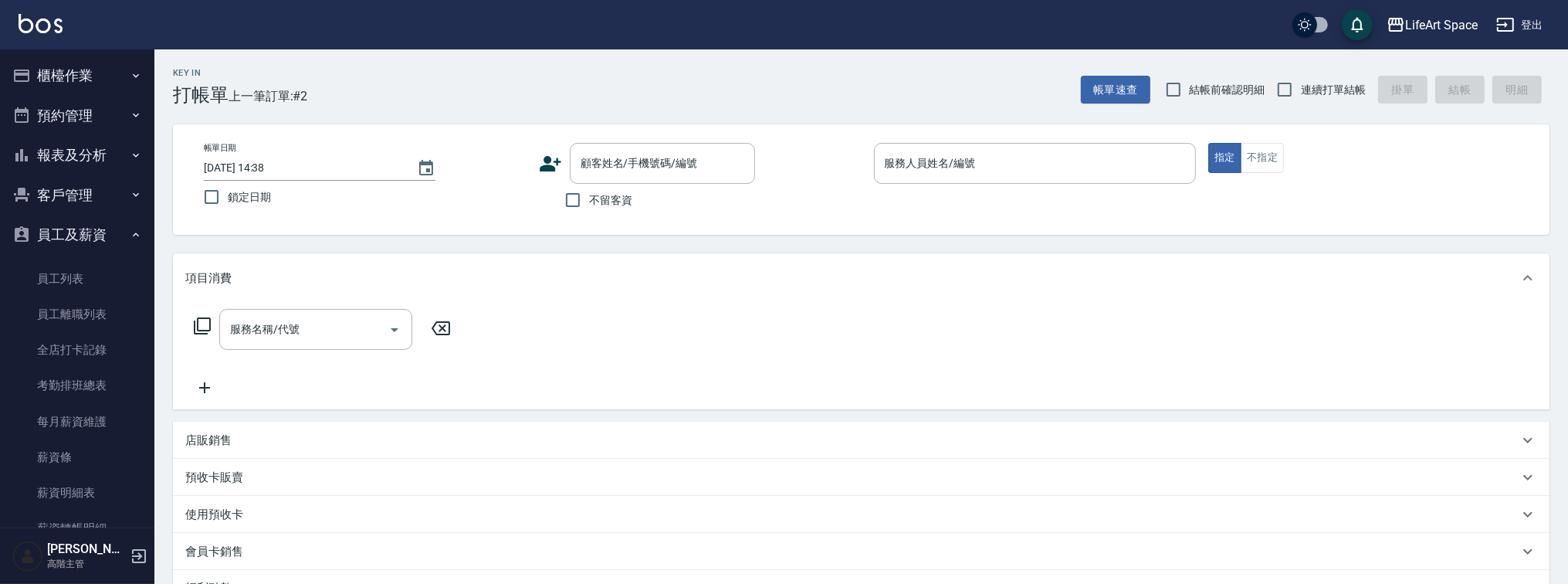
click at [89, 158] on button "報表及分析" at bounding box center [77, 156] width 142 height 40
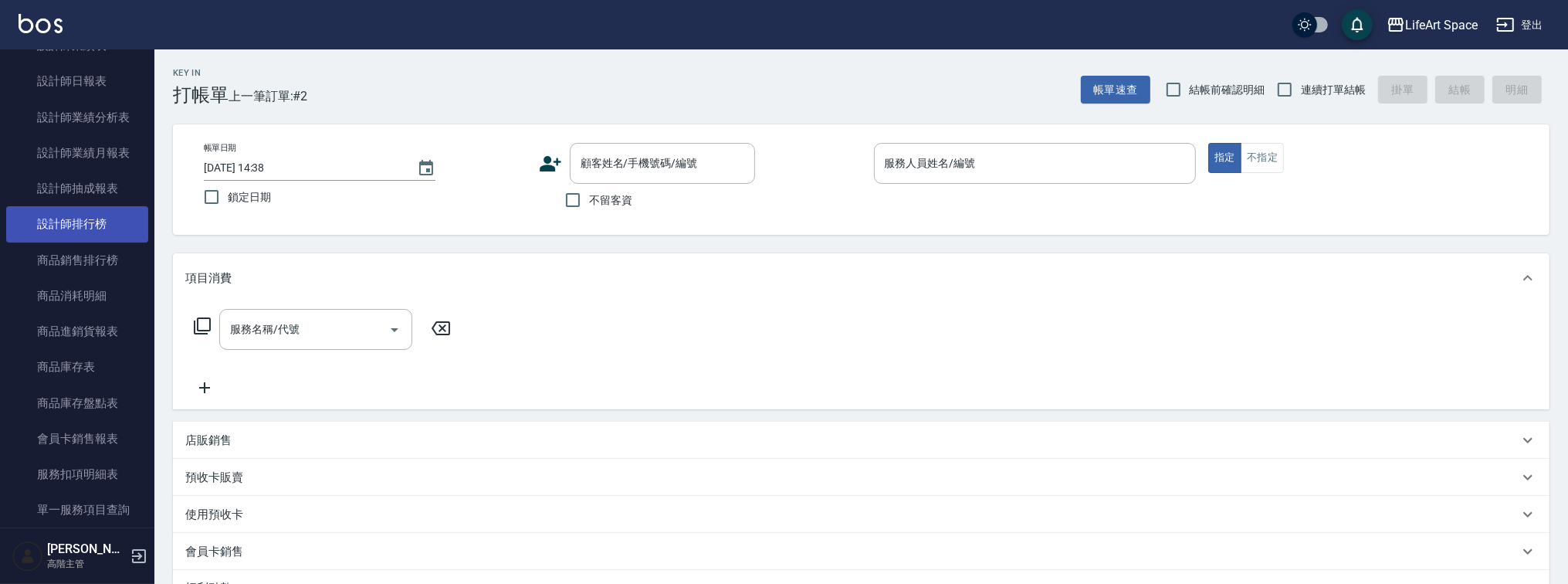
scroll to position [550, 0]
click at [113, 214] on link "設計師業績分析表" at bounding box center [77, 220] width 142 height 35
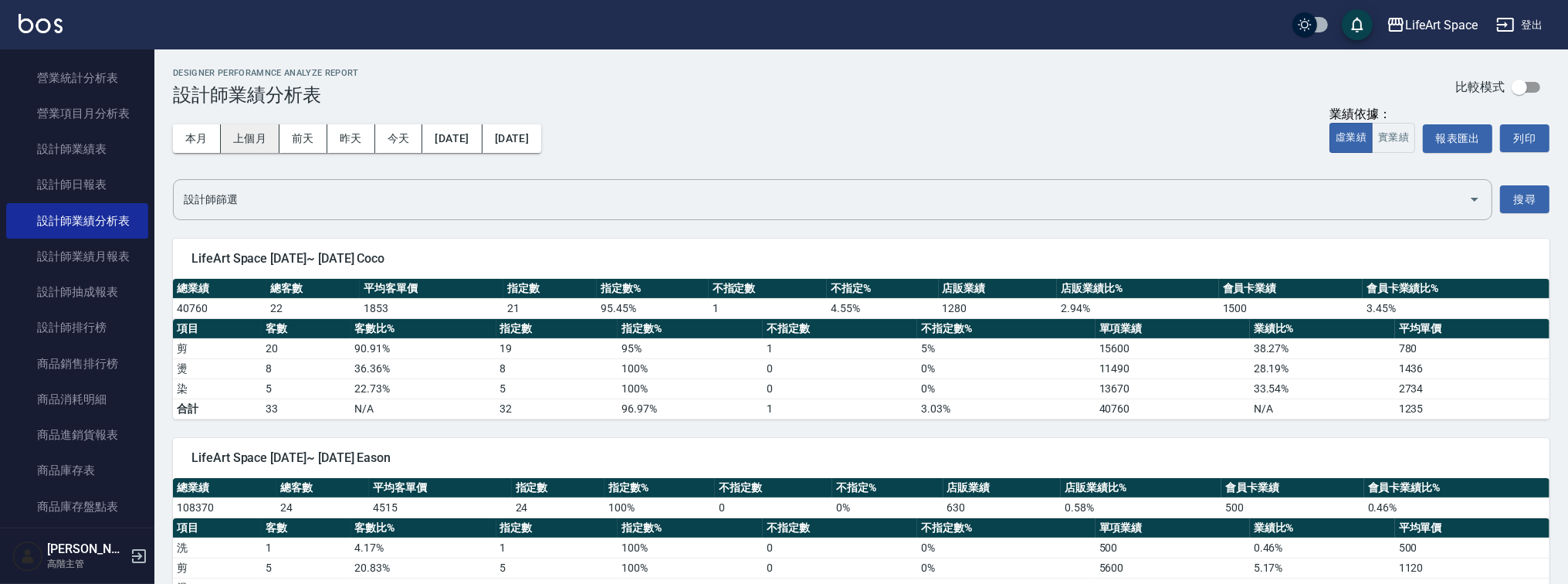
click at [257, 142] on button "上個月" at bounding box center [251, 139] width 59 height 29
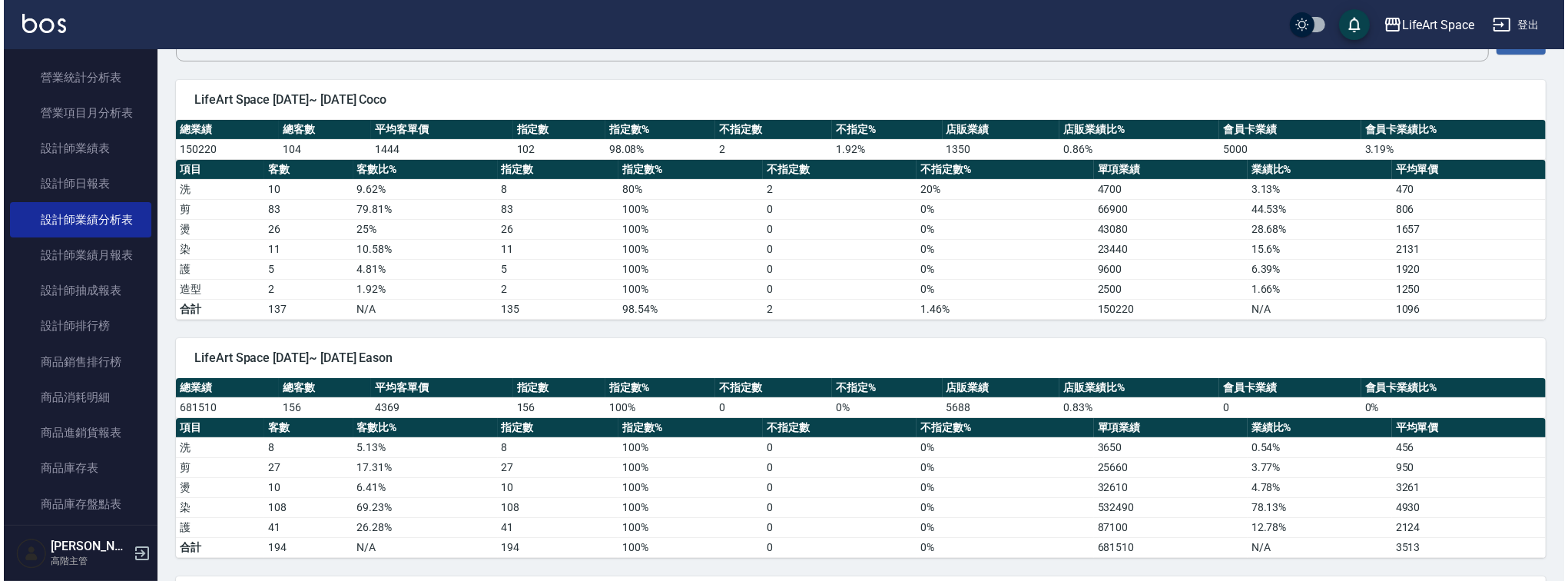
scroll to position [139, 0]
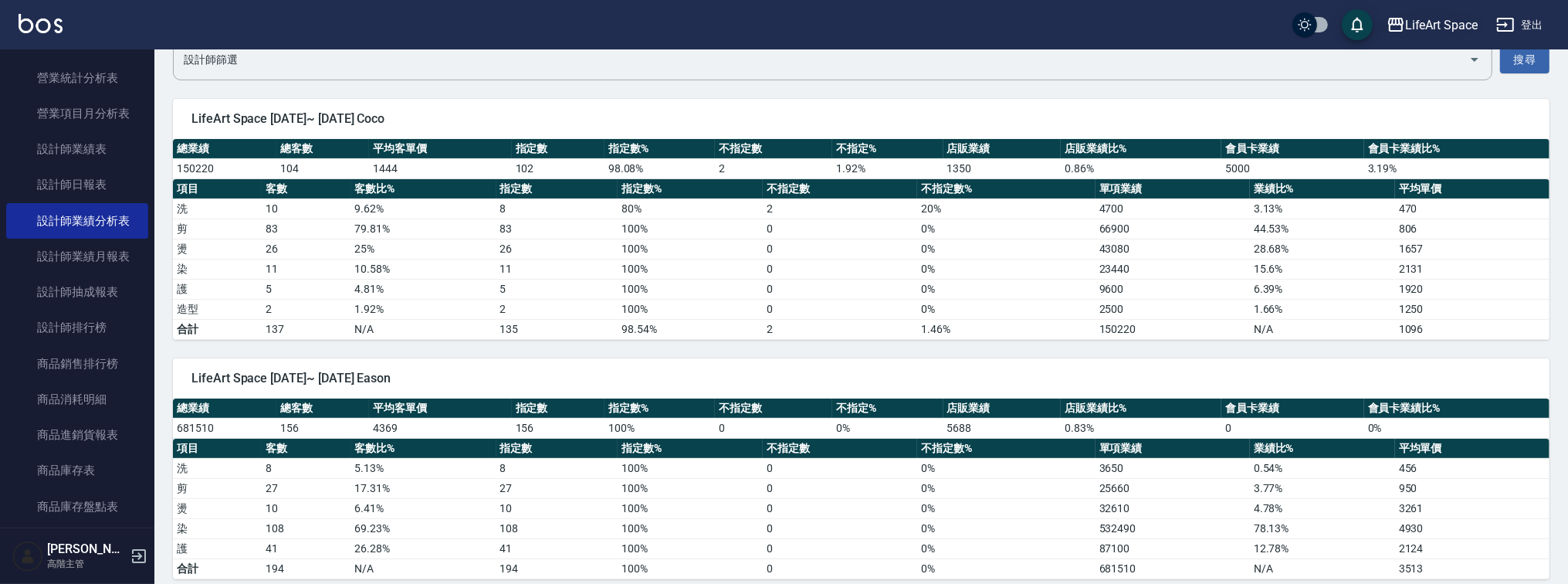
click at [1415, 27] on div "LifeArt Space" at bounding box center [1442, 24] width 72 height 19
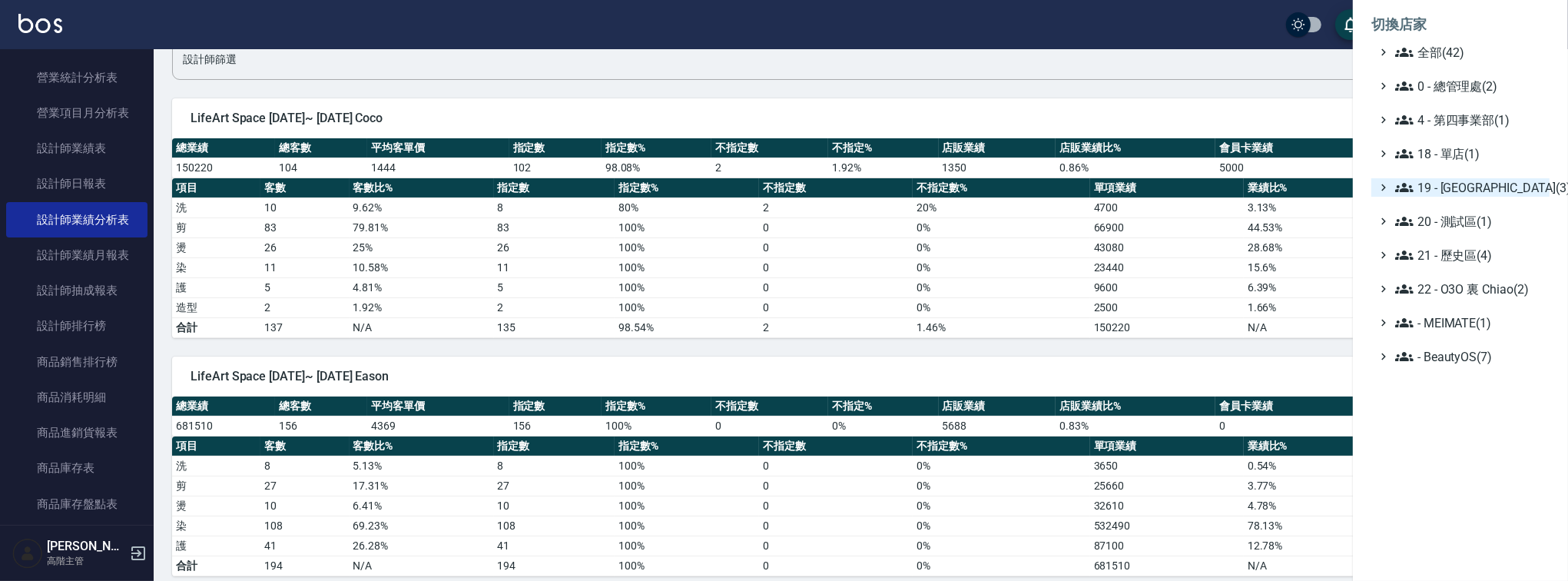
click at [1425, 191] on span "19 - 新城區(3)" at bounding box center [1468, 188] width 148 height 18
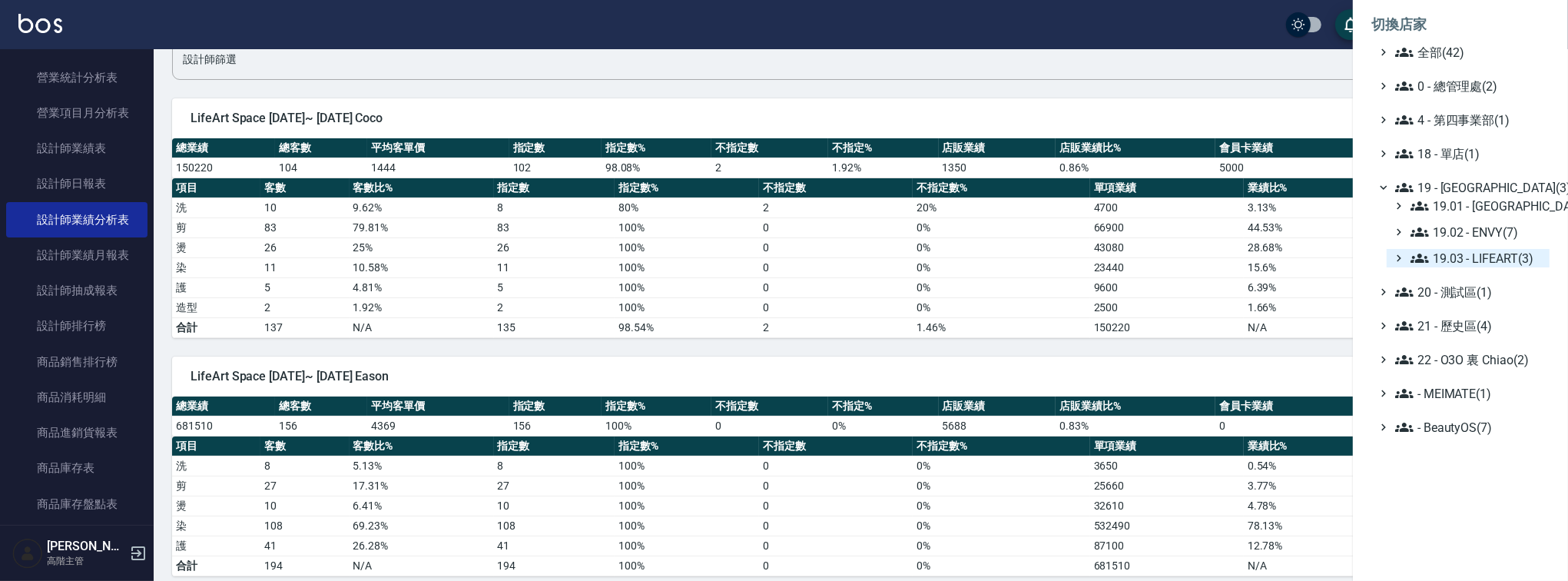
click at [1432, 253] on span "19.03 - LIFEART(3)" at bounding box center [1476, 258] width 133 height 18
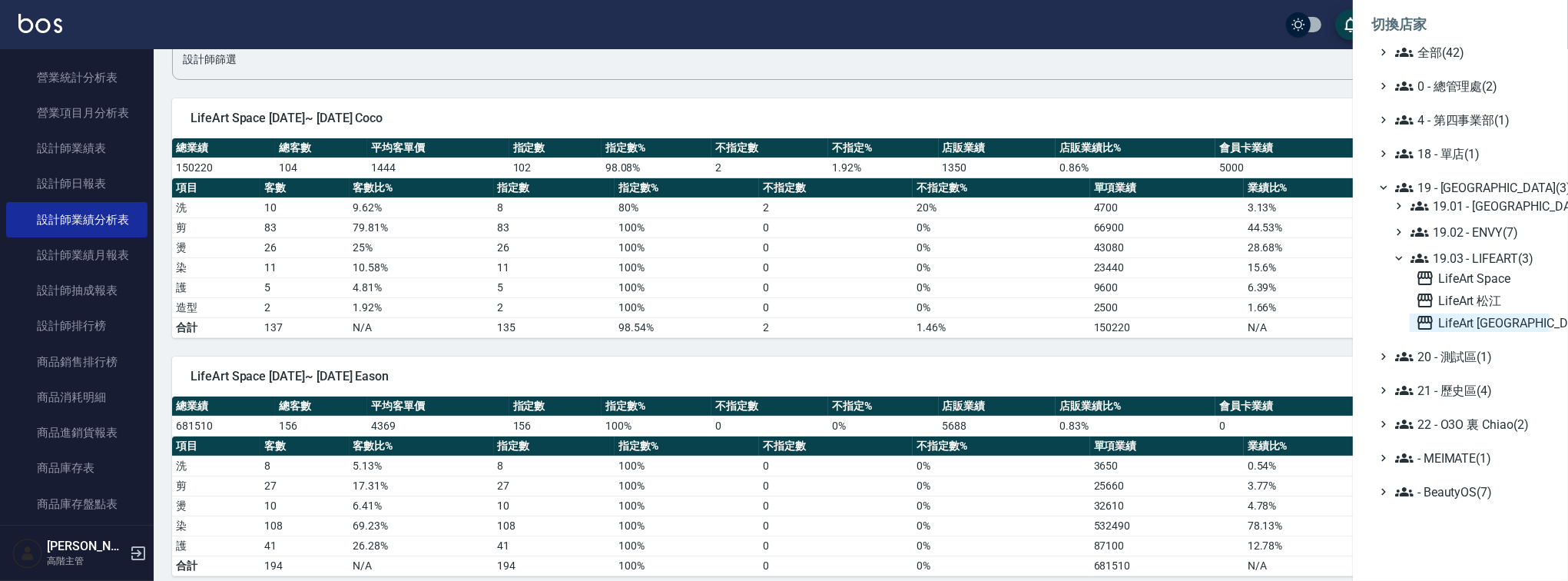
click at [1443, 322] on span "LifeArt [GEOGRAPHIC_DATA]" at bounding box center [1479, 323] width 127 height 18
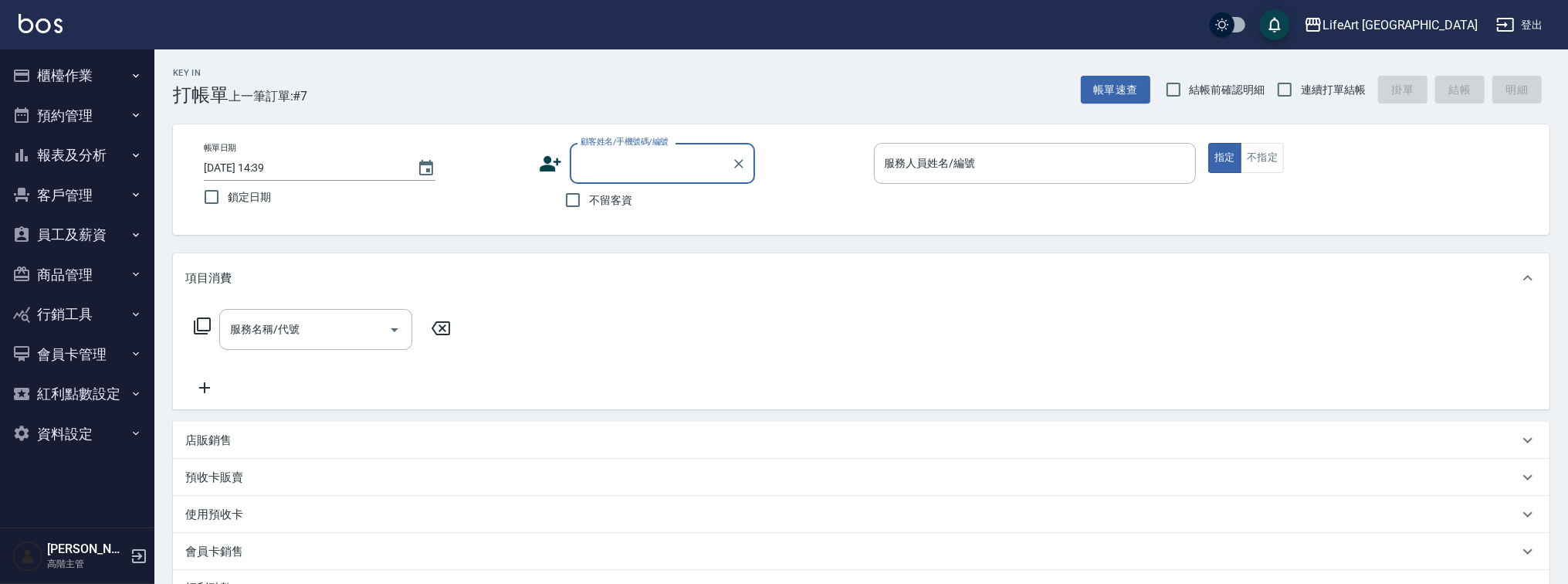
click at [89, 165] on button "報表及分析" at bounding box center [77, 156] width 142 height 40
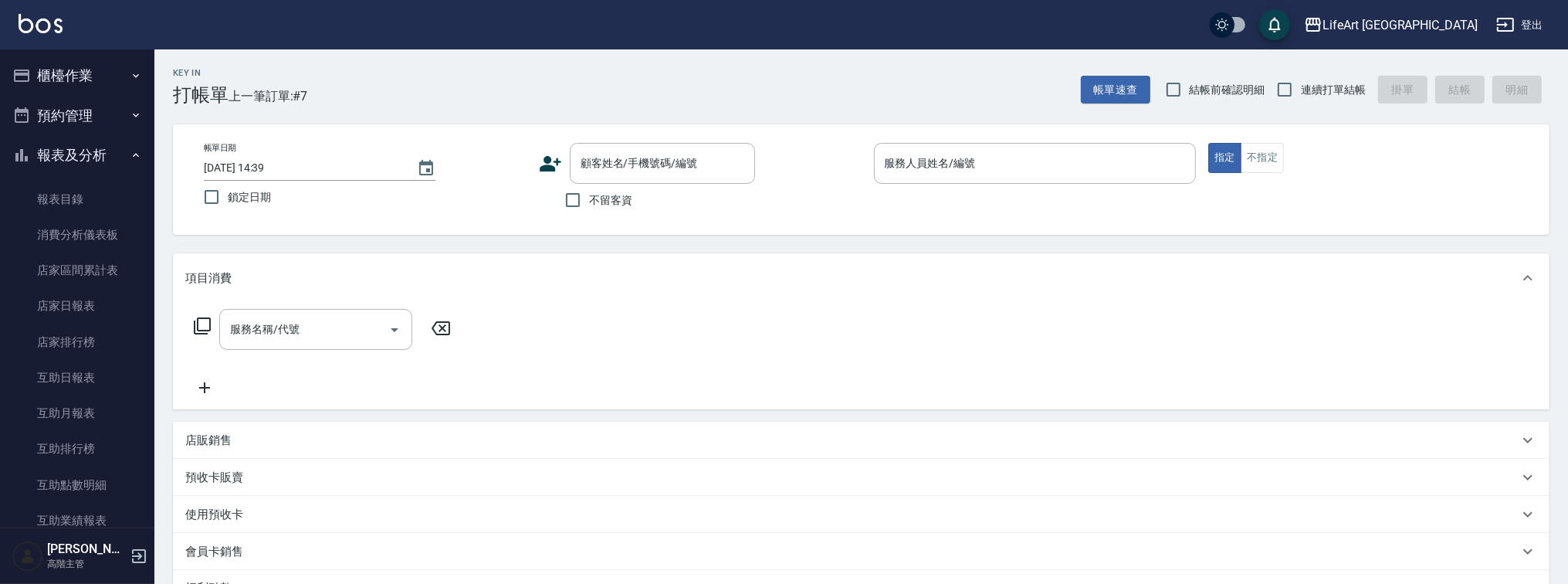
click at [108, 127] on button "預約管理" at bounding box center [77, 116] width 142 height 40
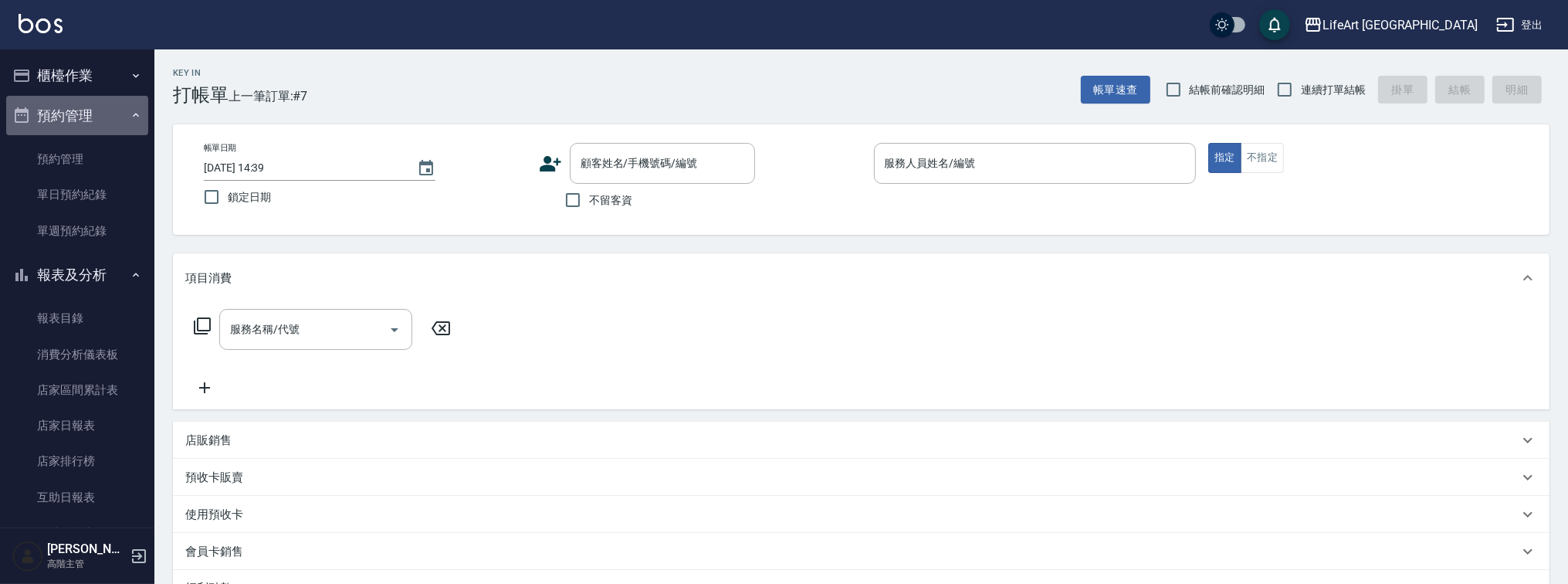
click at [108, 127] on button "預約管理" at bounding box center [77, 116] width 142 height 40
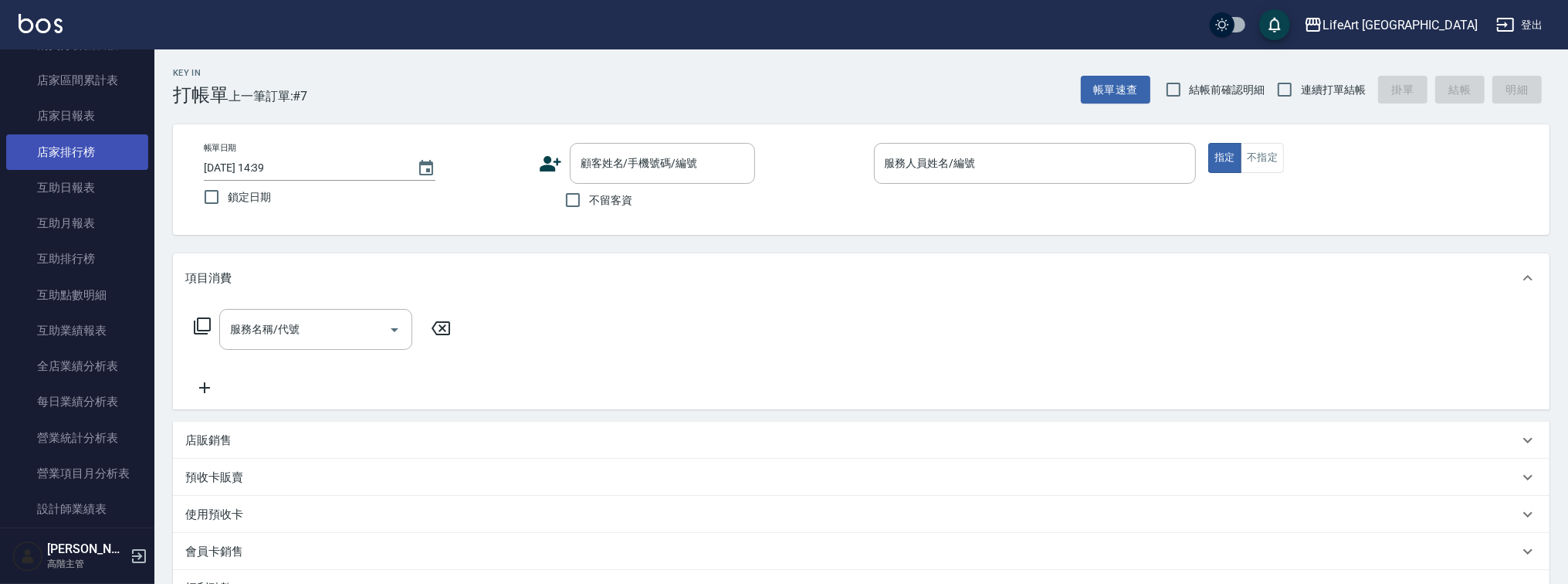
scroll to position [379, 0]
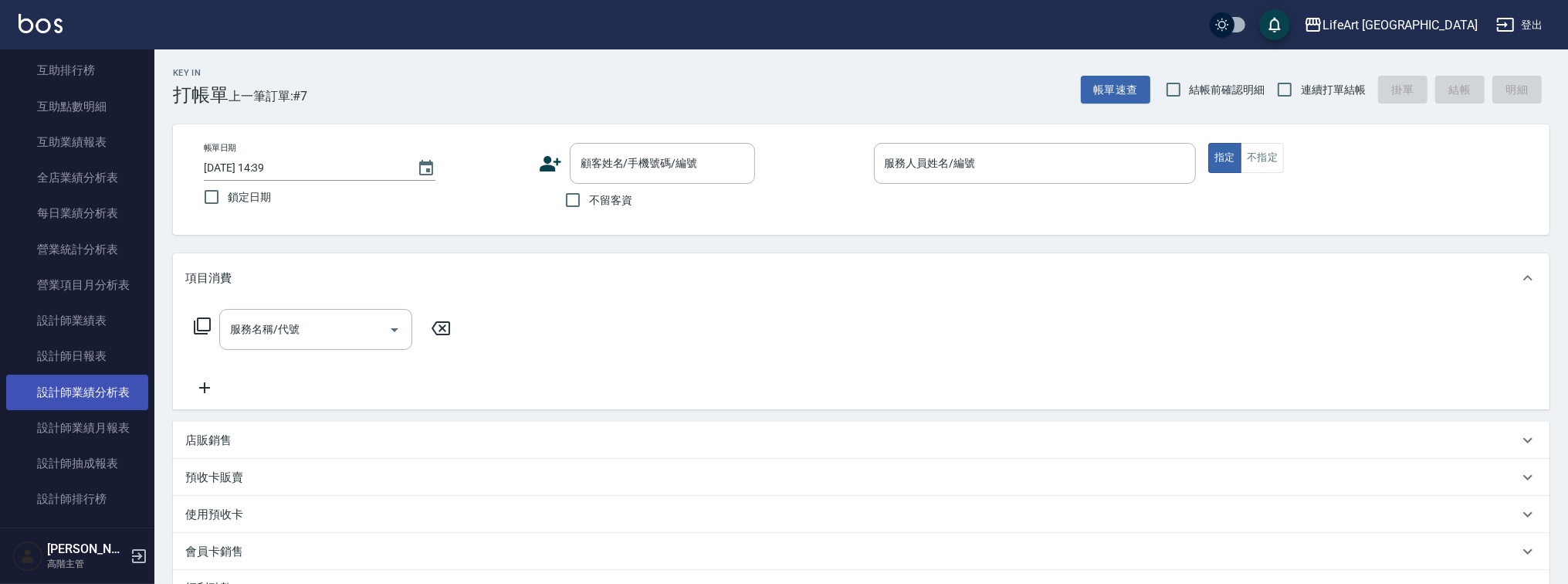
click at [98, 385] on link "設計師業績分析表" at bounding box center [77, 392] width 142 height 35
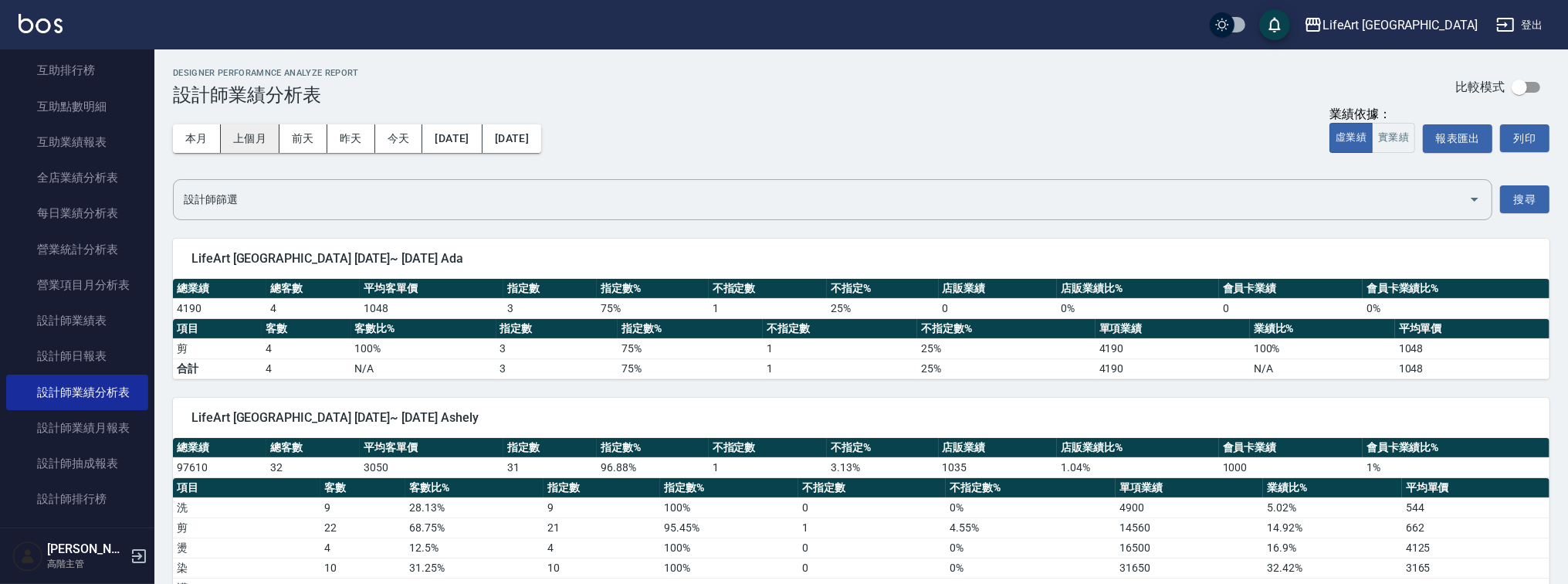
click at [249, 136] on button "上個月" at bounding box center [251, 139] width 59 height 29
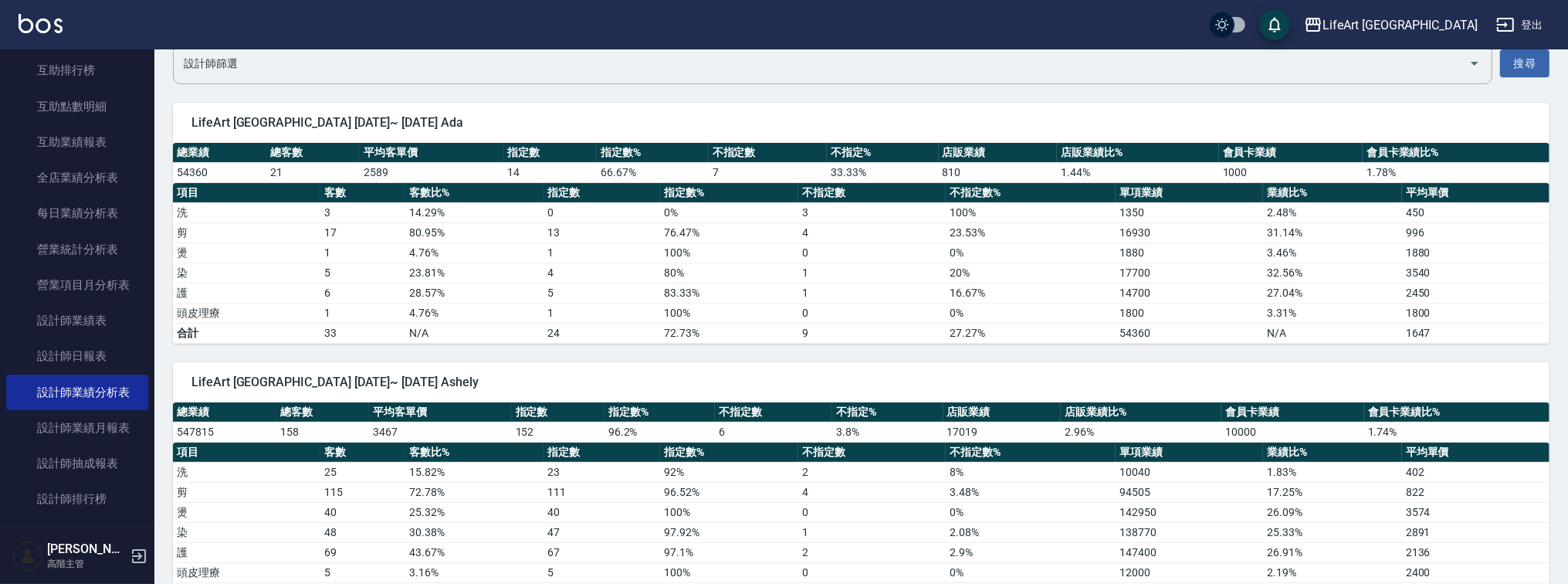
scroll to position [139, 0]
